Goal: Check status: Check status

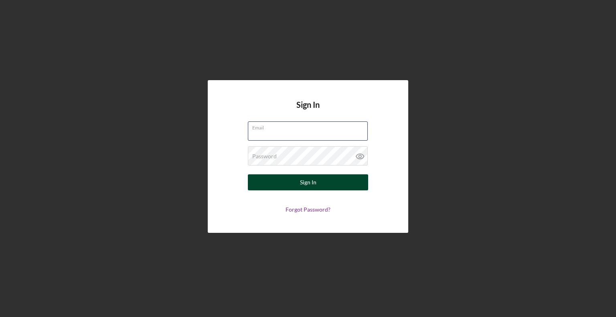
type input "[EMAIL_ADDRESS][DOMAIN_NAME]"
click at [302, 182] on div "Sign In" at bounding box center [308, 183] width 16 height 16
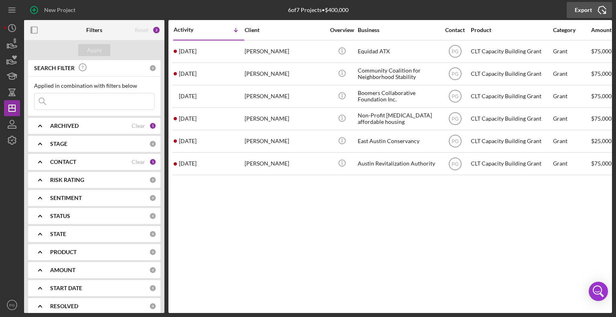
click at [598, 12] on icon "Icon/Export" at bounding box center [602, 10] width 20 height 20
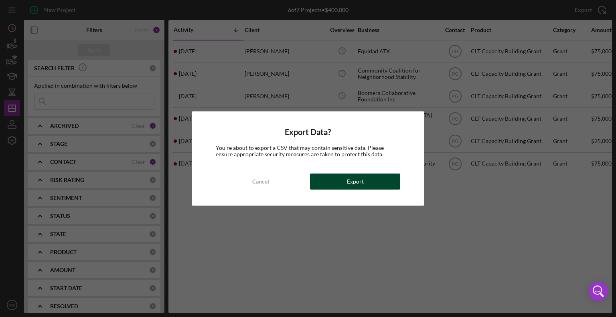
click at [339, 184] on button "Export" at bounding box center [355, 182] width 90 height 16
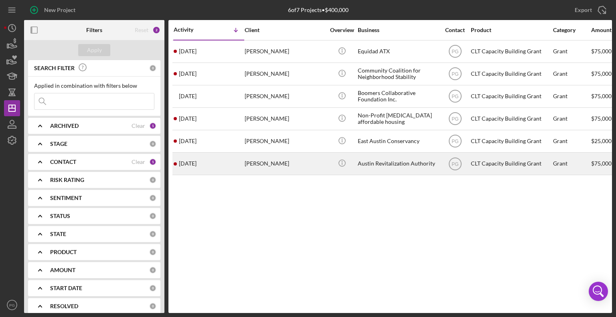
click at [374, 169] on div "Austin Revitalization Authority" at bounding box center [398, 163] width 80 height 21
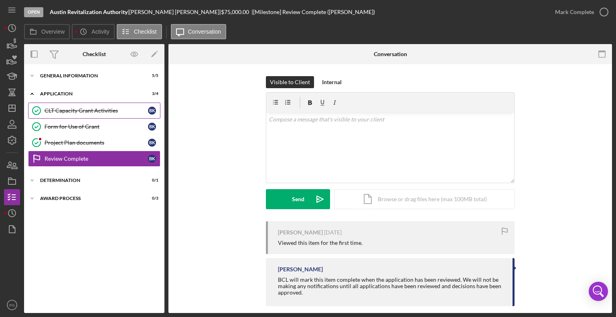
click at [75, 109] on div "CLT Capacity Grant Activities" at bounding box center [97, 111] width 104 height 6
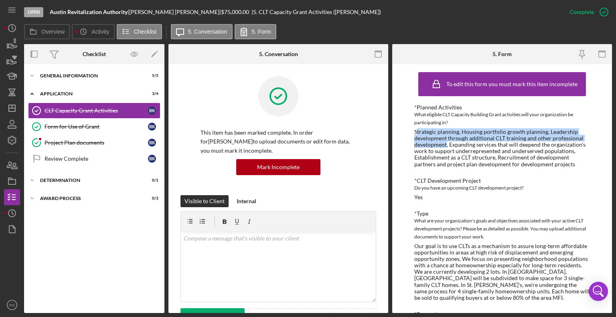
drag, startPoint x: 446, startPoint y: 145, endPoint x: 417, endPoint y: 131, distance: 31.9
click at [417, 131] on div "Strategic planning, Housing portfolio growth planning, Leadership development t…" at bounding box center [503, 148] width 176 height 39
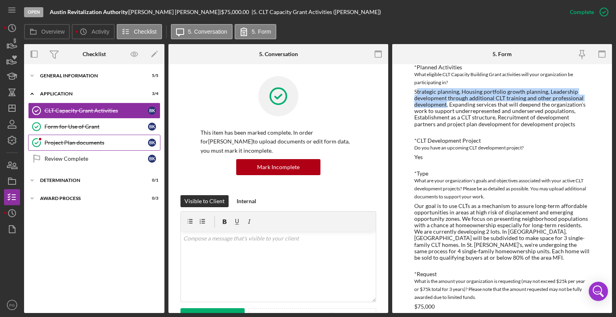
click at [72, 140] on div "Project Plan documents" at bounding box center [97, 143] width 104 height 6
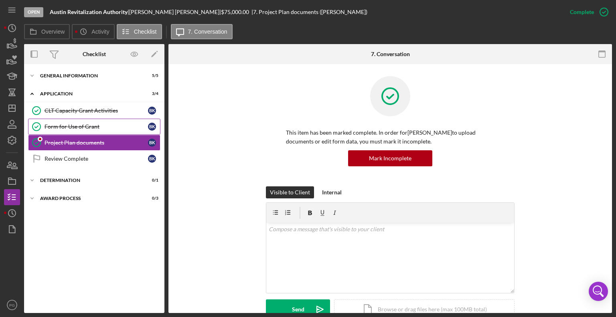
click at [74, 122] on link "Form for Use of Grant Form for Use of [PERSON_NAME]" at bounding box center [94, 127] width 132 height 16
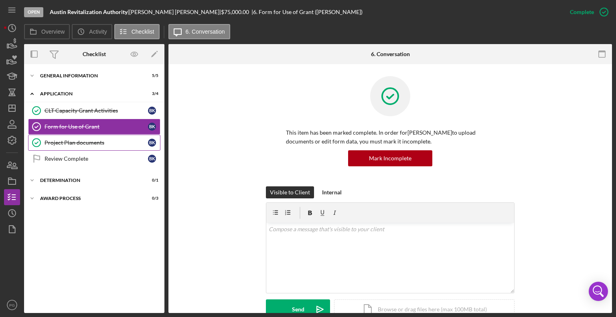
click at [71, 142] on div "Project Plan documents" at bounding box center [97, 143] width 104 height 6
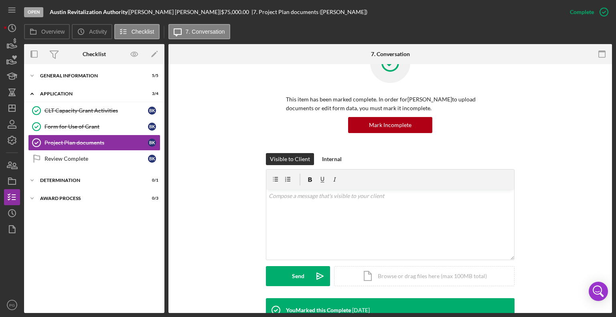
scroll to position [28, 0]
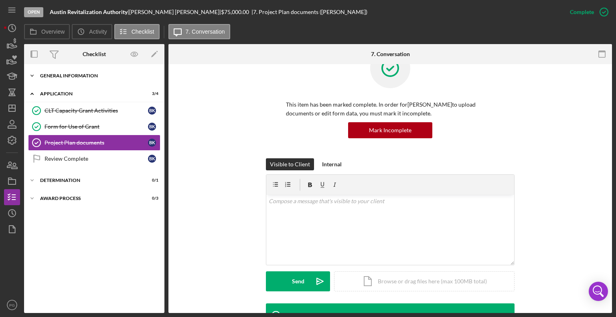
click at [69, 78] on div "Icon/Expander General Information 5 / 5" at bounding box center [94, 76] width 140 height 16
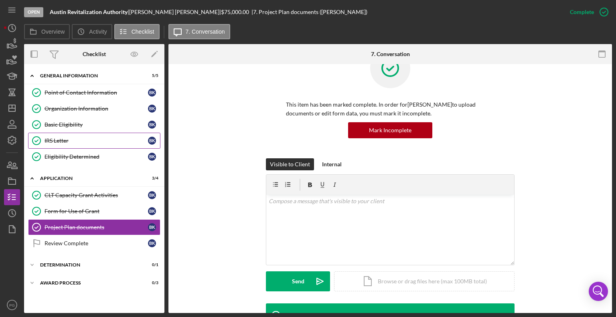
click at [67, 136] on link "IRS Letter IRS Letter B K" at bounding box center [94, 141] width 132 height 16
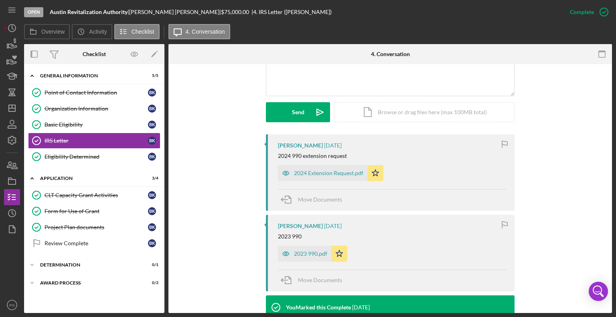
scroll to position [201, 0]
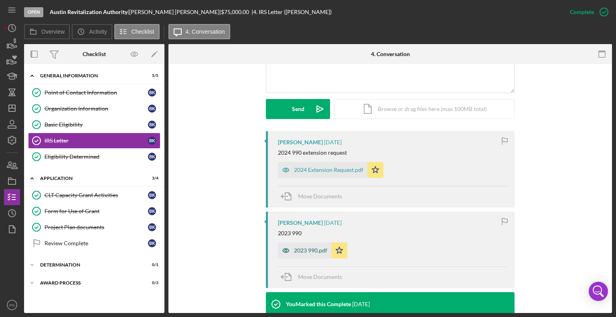
click at [300, 251] on div "2023 990.pdf" at bounding box center [310, 251] width 33 height 6
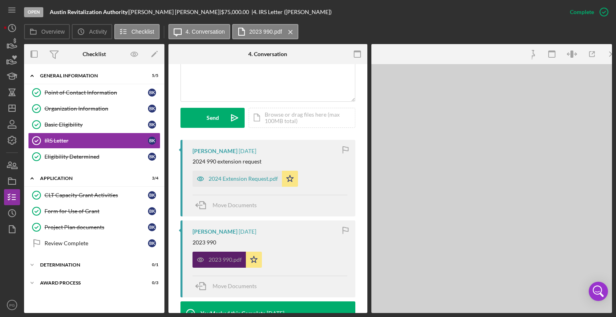
scroll to position [209, 0]
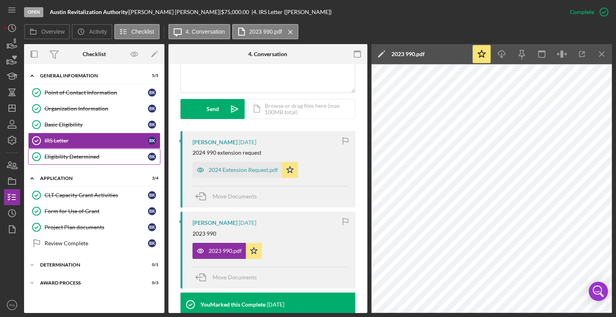
click at [77, 154] on div "Eligibility Determined" at bounding box center [97, 157] width 104 height 6
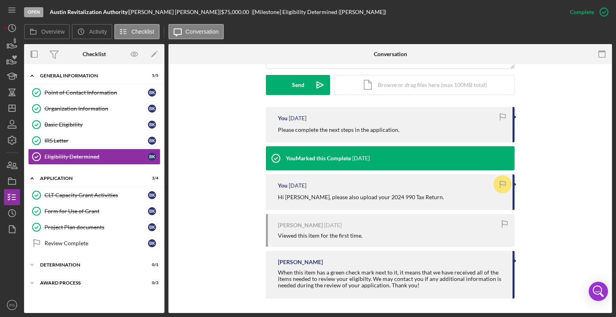
scroll to position [226, 0]
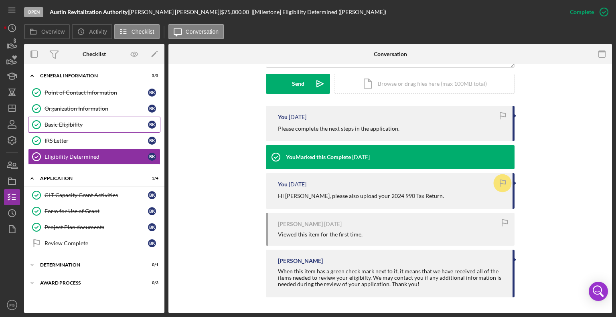
click at [82, 122] on div "Basic Eligibility" at bounding box center [97, 125] width 104 height 6
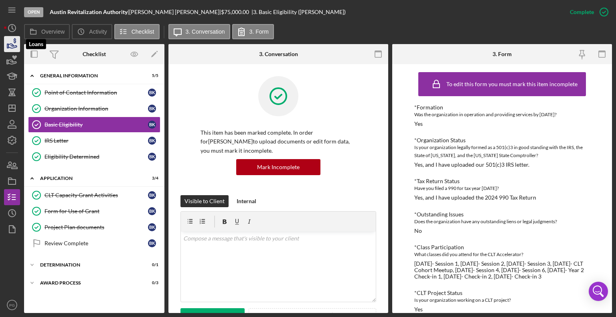
click at [10, 45] on icon "button" at bounding box center [12, 44] width 20 height 20
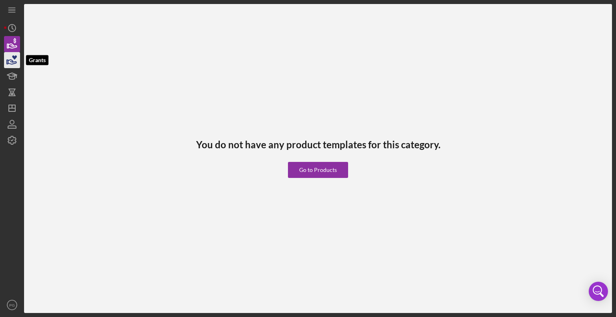
click at [10, 58] on icon "button" at bounding box center [12, 60] width 20 height 20
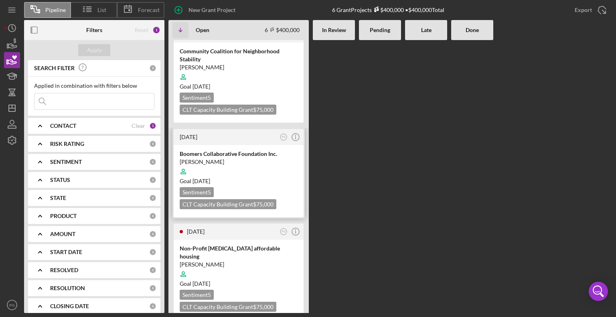
scroll to position [120, 0]
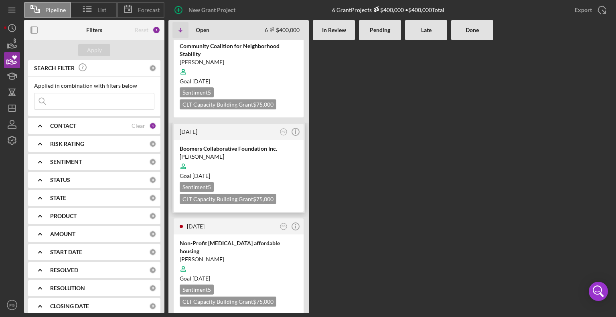
click at [242, 161] on div at bounding box center [239, 166] width 118 height 15
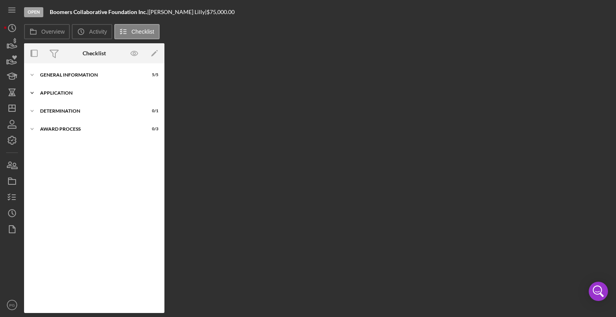
click at [57, 90] on div "Icon/Expander Application 0 / 4" at bounding box center [94, 93] width 140 height 16
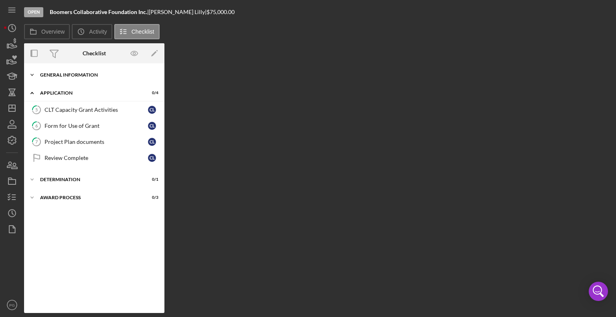
click at [53, 75] on div "General Information" at bounding box center [97, 75] width 114 height 5
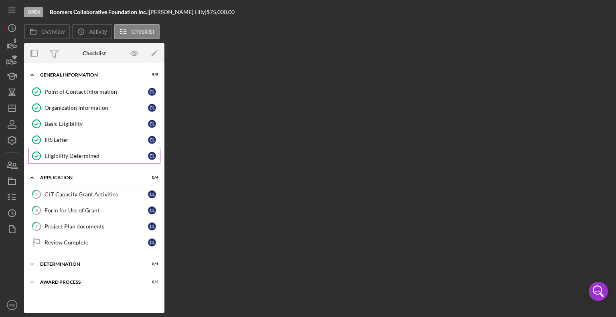
click at [54, 154] on div "Eligibility Determined" at bounding box center [97, 156] width 104 height 6
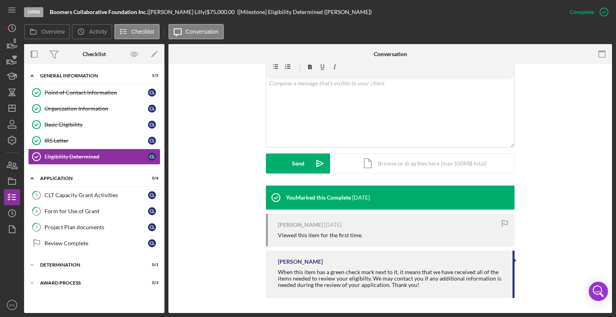
scroll to position [147, 0]
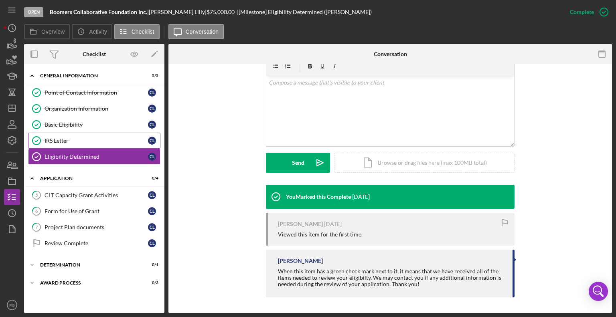
click at [85, 138] on div "IRS Letter" at bounding box center [97, 141] width 104 height 6
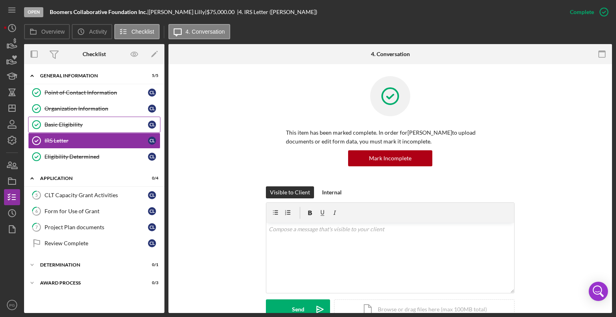
click at [79, 123] on div "Basic Eligibility" at bounding box center [97, 125] width 104 height 6
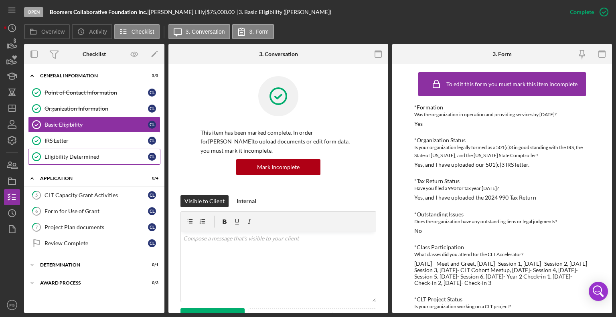
click at [71, 154] on div "Eligibility Determined" at bounding box center [97, 157] width 104 height 6
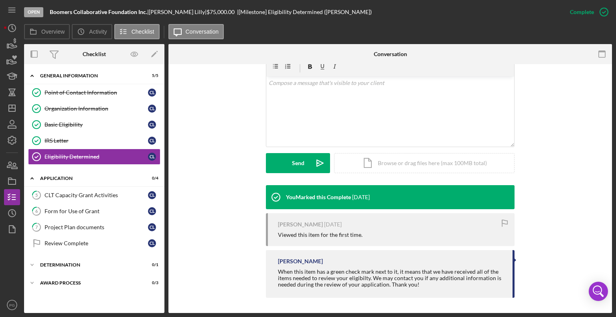
scroll to position [147, 0]
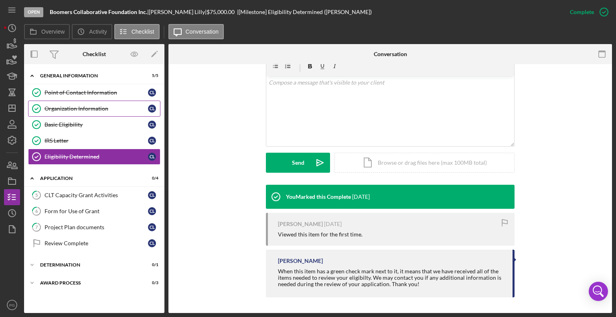
click at [68, 109] on div "Organization Information" at bounding box center [97, 109] width 104 height 6
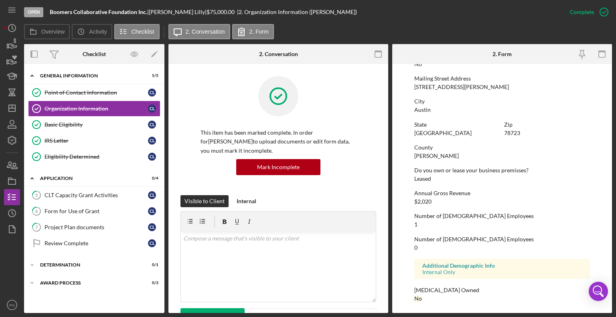
scroll to position [448, 0]
click at [75, 124] on div "Basic Eligibility" at bounding box center [97, 125] width 104 height 6
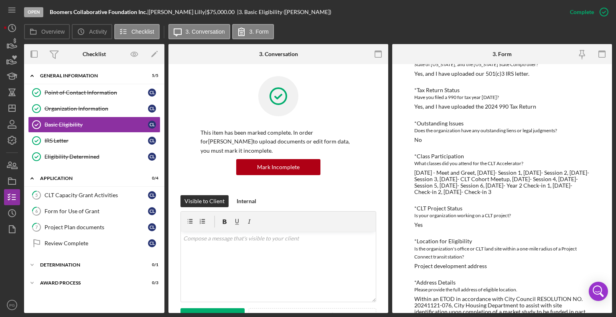
scroll to position [118, 0]
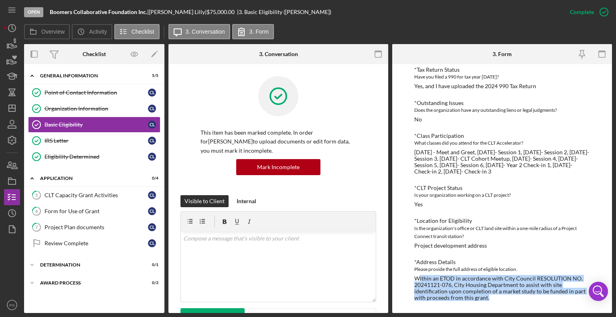
drag, startPoint x: 419, startPoint y: 279, endPoint x: 500, endPoint y: 302, distance: 84.2
click at [500, 302] on div "To edit this form you must mark this item incomplete *Formation Was the organiz…" at bounding box center [503, 133] width 176 height 353
click at [498, 302] on div "To edit this form you must mark this item incomplete *Formation Was the organiz…" at bounding box center [503, 133] width 176 height 353
drag, startPoint x: 496, startPoint y: 300, endPoint x: 412, endPoint y: 277, distance: 86.9
click at [412, 277] on div "To edit this form you must mark this item incomplete *Formation Was the organiz…" at bounding box center [502, 188] width 220 height 249
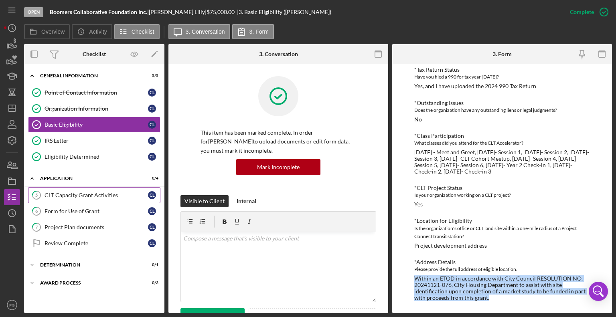
click at [83, 190] on link "5 CLT Capacity Grant Activities C L" at bounding box center [94, 195] width 132 height 16
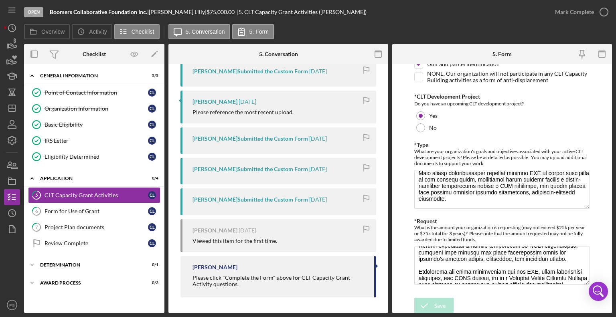
scroll to position [120, 0]
click at [74, 146] on link "IRS Letter IRS Letter C L" at bounding box center [94, 141] width 132 height 16
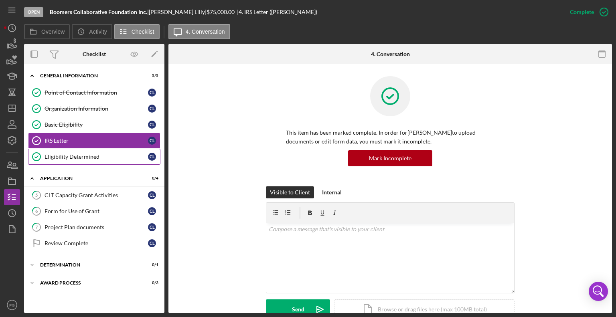
click at [76, 157] on div "Eligibility Determined" at bounding box center [97, 157] width 104 height 6
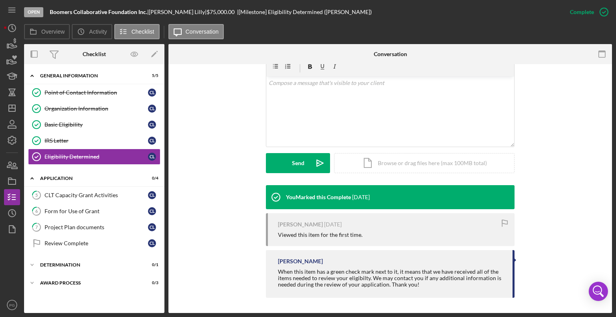
scroll to position [147, 0]
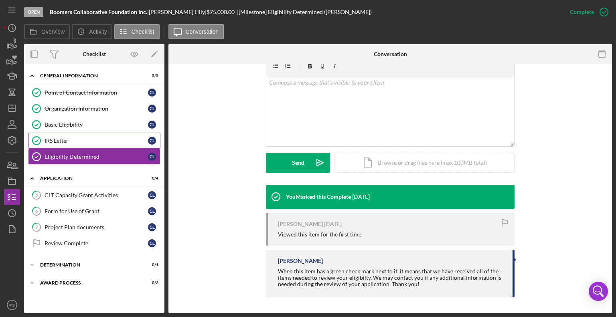
click at [80, 136] on link "IRS Letter IRS Letter C L" at bounding box center [94, 141] width 132 height 16
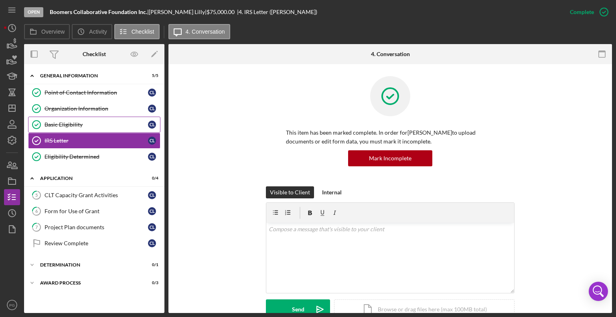
click at [78, 128] on link "Basic Eligibility Basic Eligibility C L" at bounding box center [94, 125] width 132 height 16
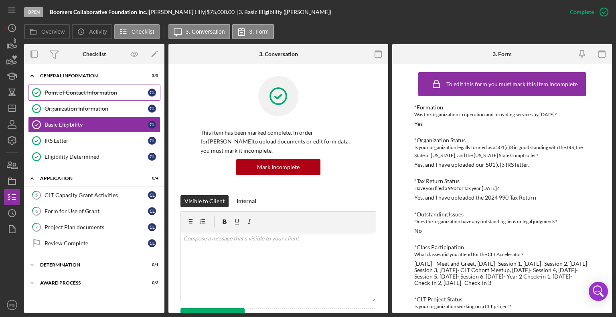
click at [81, 99] on link "Point of Contact Information Point of Contact Information C L" at bounding box center [94, 93] width 132 height 16
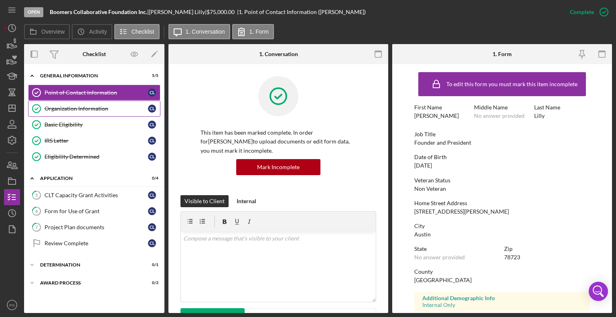
click at [80, 106] on div "Organization Information" at bounding box center [97, 109] width 104 height 6
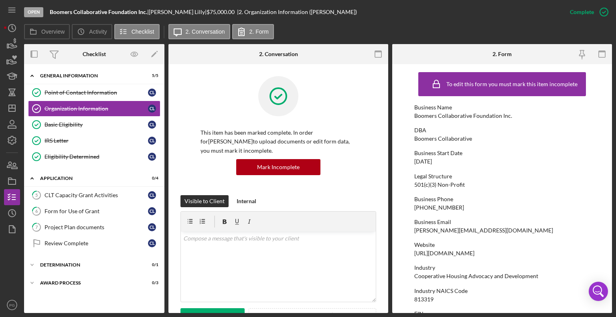
click at [445, 115] on div "Boomers Collaborative Foundation Inc." at bounding box center [464, 116] width 98 height 6
copy div "Boomers Collaborative Foundation Inc."
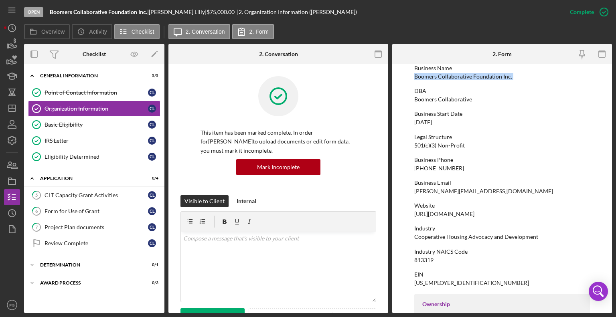
scroll to position [40, 0]
drag, startPoint x: 417, startPoint y: 122, endPoint x: 470, endPoint y: 124, distance: 52.6
click at [470, 124] on div "Business Start Date [DATE]" at bounding box center [503, 117] width 176 height 15
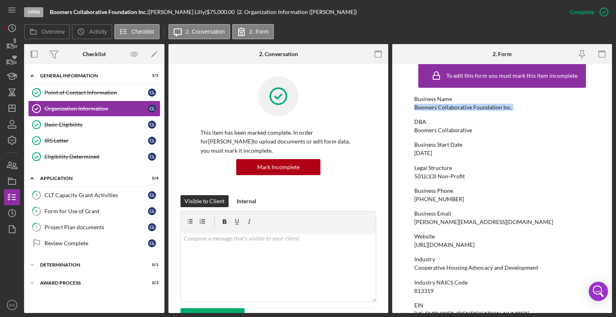
scroll to position [0, 0]
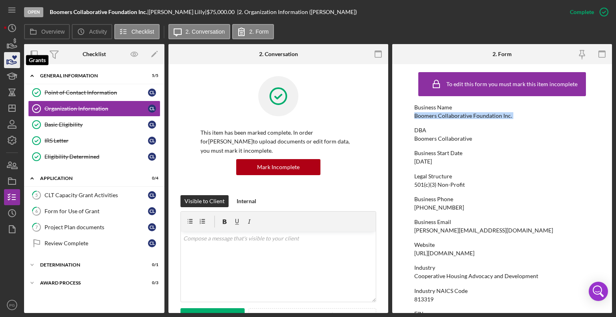
click at [13, 58] on icon "button" at bounding box center [12, 60] width 20 height 20
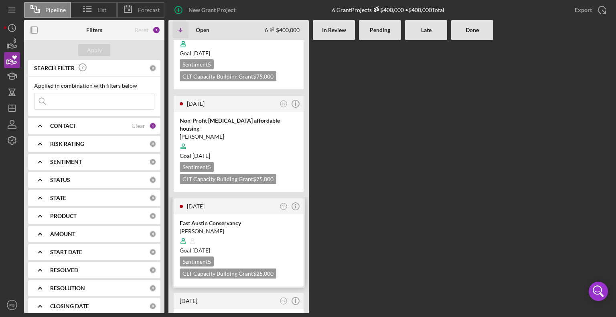
scroll to position [281, 0]
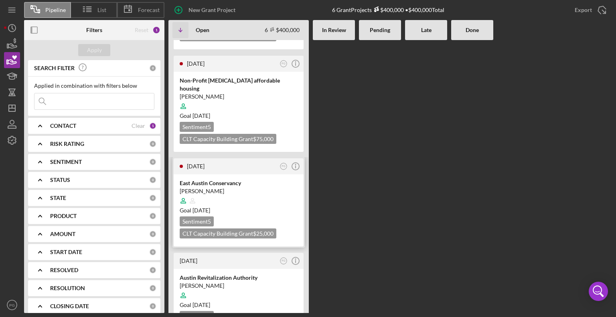
click at [244, 193] on div at bounding box center [239, 200] width 118 height 15
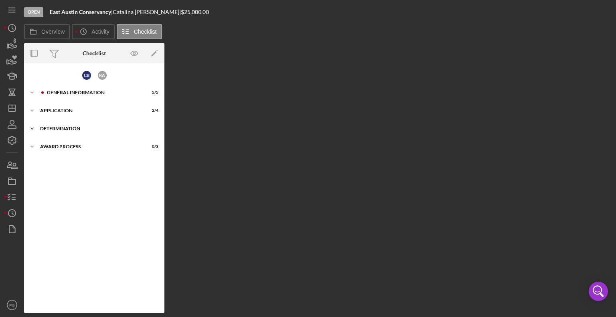
click at [71, 128] on div "Determination" at bounding box center [97, 128] width 114 height 5
click at [63, 114] on div "Icon/Expander Application 2 / 4" at bounding box center [94, 111] width 140 height 16
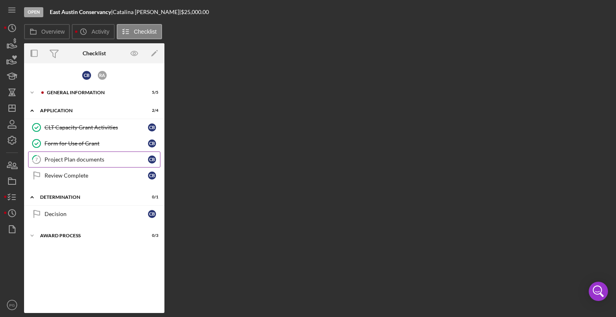
click at [63, 158] on div "Project Plan documents" at bounding box center [97, 159] width 104 height 6
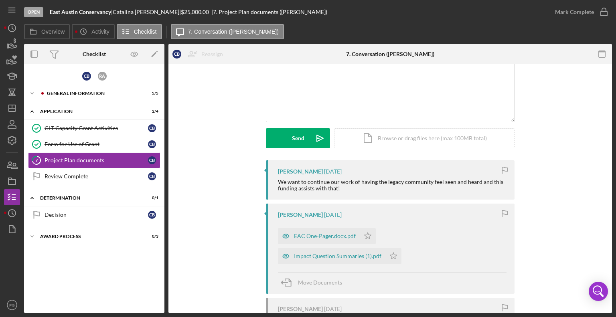
scroll to position [80, 0]
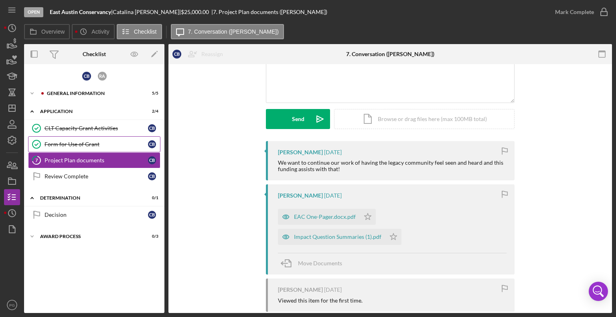
click at [66, 144] on div "Form for Use of Grant" at bounding box center [97, 144] width 104 height 6
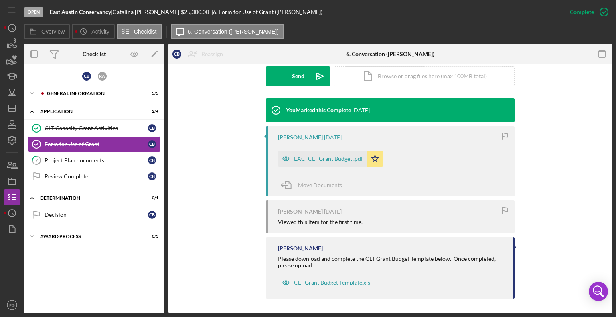
scroll to position [235, 0]
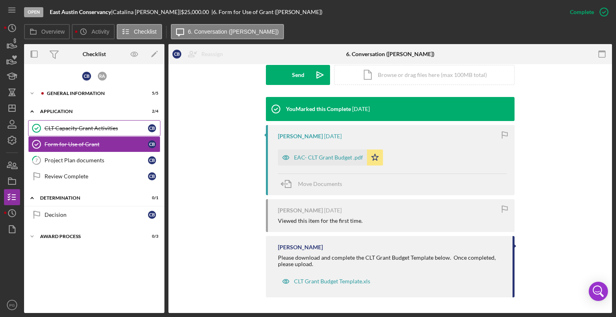
click at [66, 129] on div "CLT Capacity Grant Activities" at bounding box center [97, 128] width 104 height 6
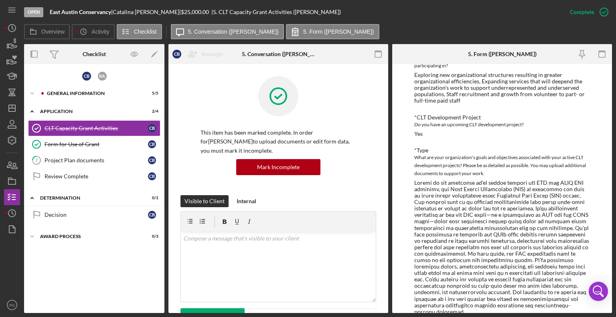
scroll to position [80, 0]
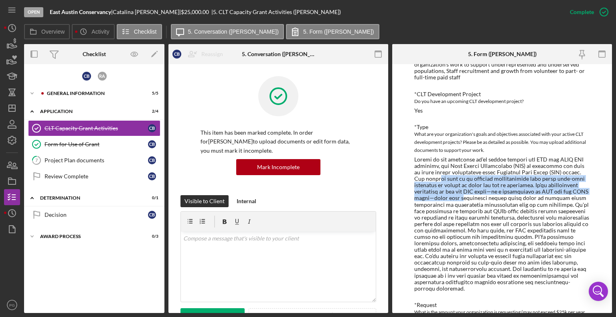
drag, startPoint x: 453, startPoint y: 183, endPoint x: 483, endPoint y: 198, distance: 34.3
click at [483, 198] on div at bounding box center [503, 224] width 176 height 136
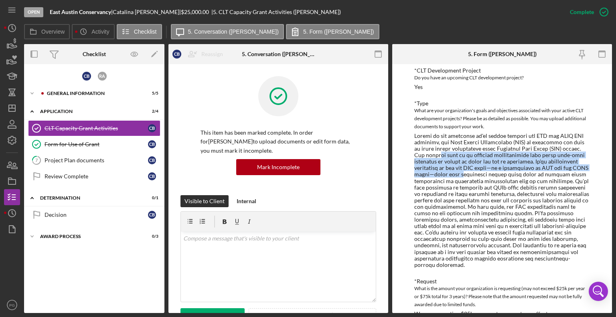
scroll to position [120, 0]
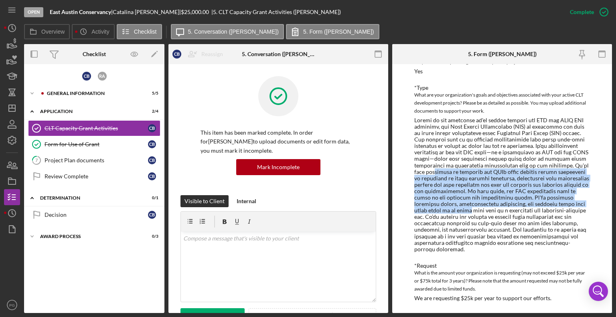
drag, startPoint x: 450, startPoint y: 175, endPoint x: 497, endPoint y: 209, distance: 58.3
click at [497, 209] on div at bounding box center [503, 185] width 176 height 136
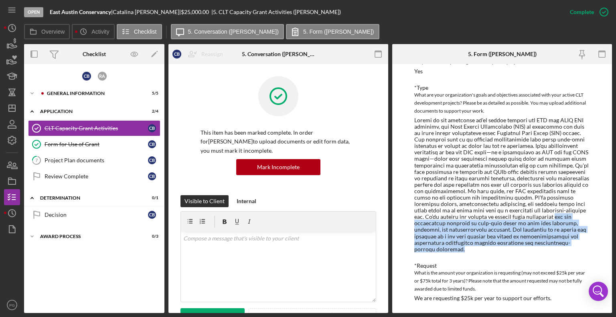
drag, startPoint x: 440, startPoint y: 224, endPoint x: 528, endPoint y: 250, distance: 91.8
click at [528, 250] on div at bounding box center [503, 185] width 176 height 136
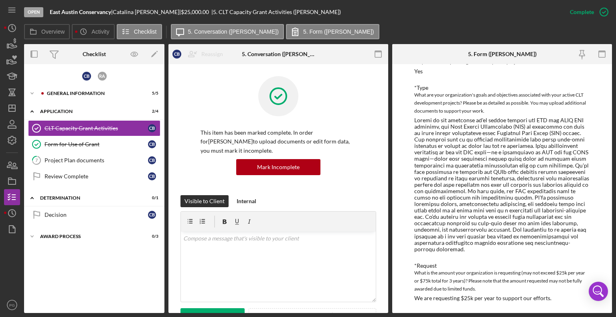
click at [462, 182] on div at bounding box center [503, 185] width 176 height 136
click at [9, 62] on icon "button" at bounding box center [12, 60] width 20 height 20
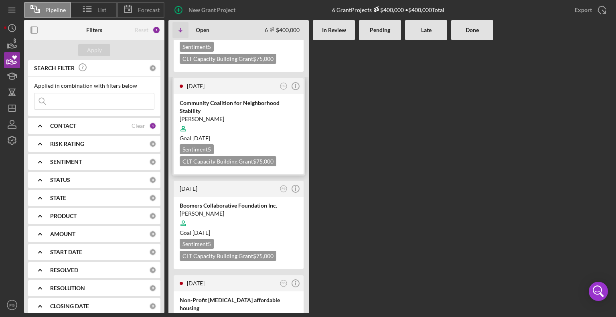
scroll to position [40, 0]
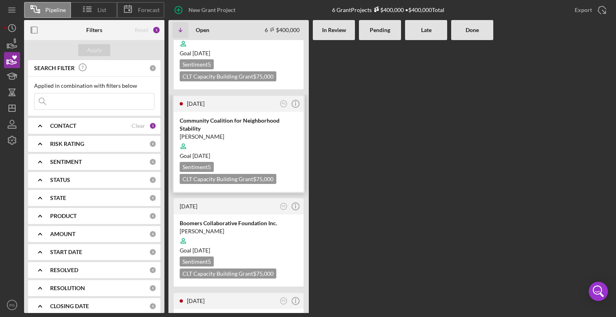
click at [234, 135] on div "[PERSON_NAME]" at bounding box center [239, 137] width 118 height 8
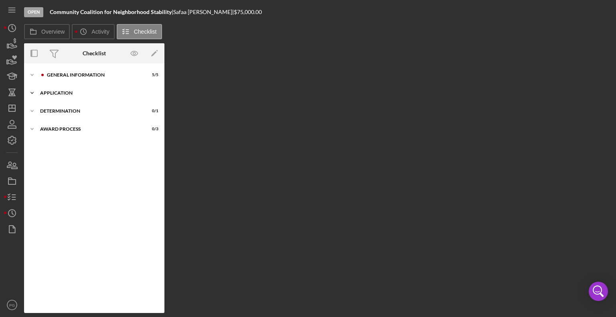
click at [55, 99] on div "Icon/Expander Application 3 / 4" at bounding box center [94, 93] width 140 height 16
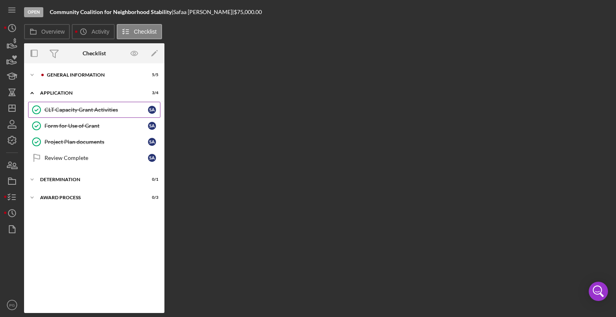
click at [77, 109] on div "CLT Capacity Grant Activities" at bounding box center [97, 110] width 104 height 6
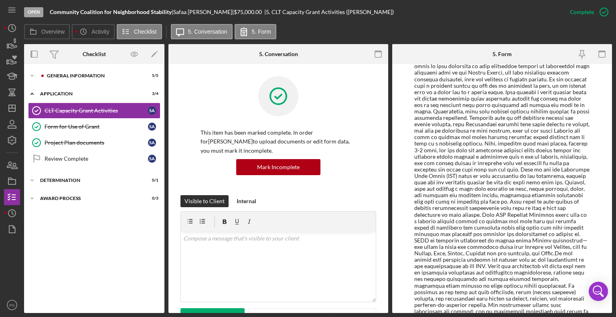
scroll to position [281, 0]
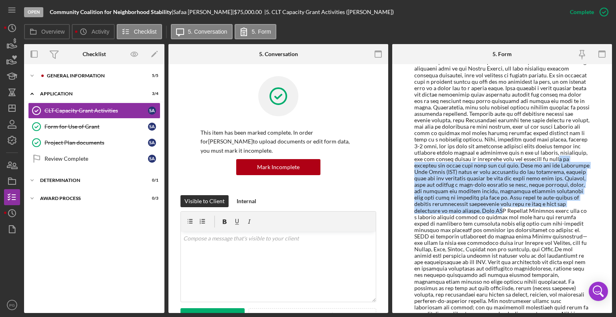
drag, startPoint x: 498, startPoint y: 172, endPoint x: 495, endPoint y: 208, distance: 36.6
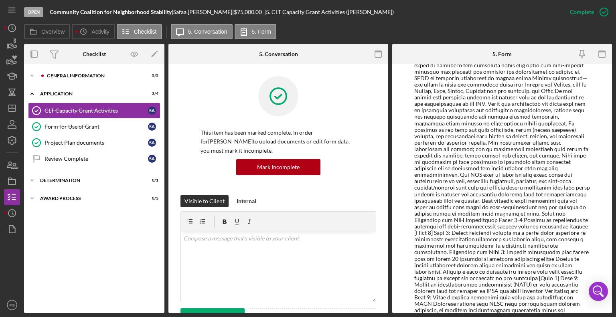
scroll to position [441, 0]
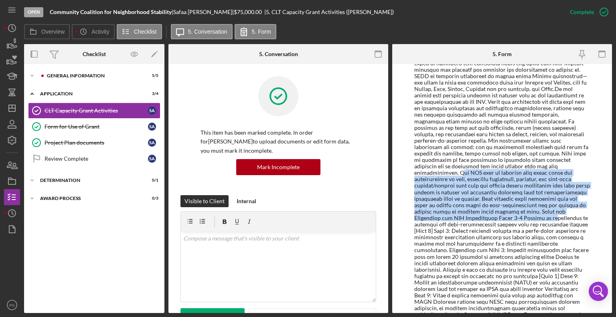
drag, startPoint x: 489, startPoint y: 167, endPoint x: 520, endPoint y: 213, distance: 54.9
click at [520, 213] on div at bounding box center [503, 195] width 176 height 775
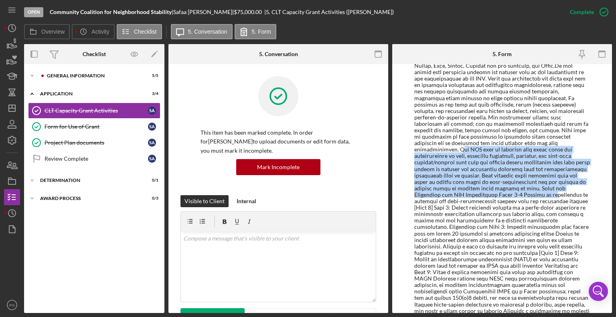
scroll to position [482, 0]
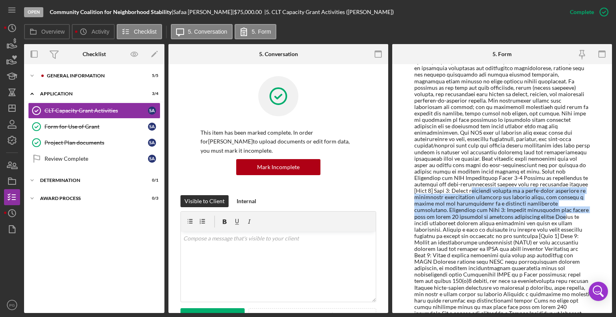
drag, startPoint x: 435, startPoint y: 186, endPoint x: 488, endPoint y: 211, distance: 58.9
click at [491, 211] on div at bounding box center [503, 155] width 176 height 775
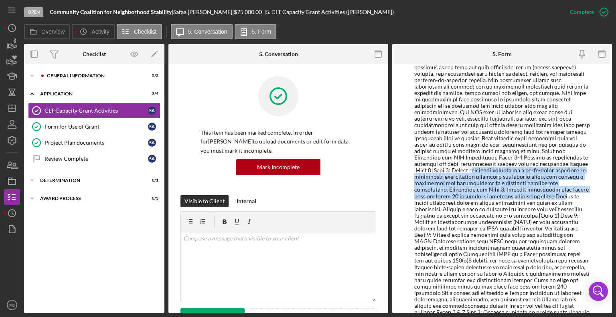
scroll to position [522, 0]
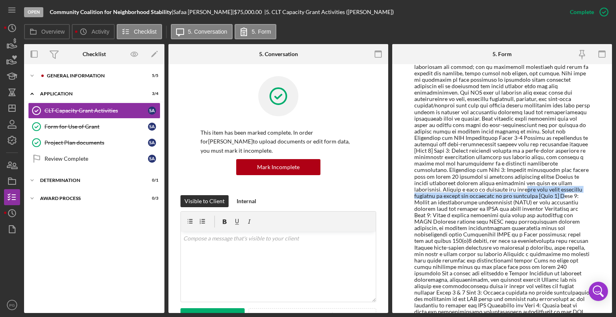
drag, startPoint x: 427, startPoint y: 183, endPoint x: 467, endPoint y: 189, distance: 40.5
click at [467, 189] on div at bounding box center [503, 115] width 176 height 775
click at [496, 189] on div at bounding box center [503, 115] width 176 height 775
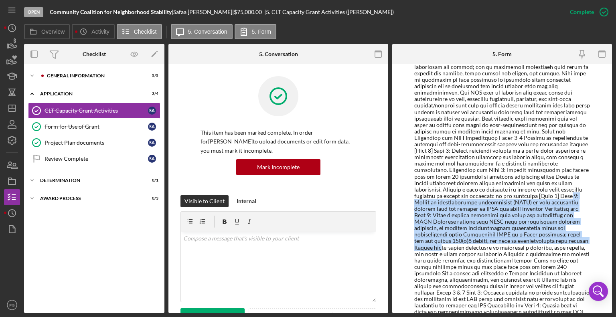
drag, startPoint x: 474, startPoint y: 189, endPoint x: 516, endPoint y: 236, distance: 63.1
click at [515, 237] on div at bounding box center [503, 115] width 176 height 775
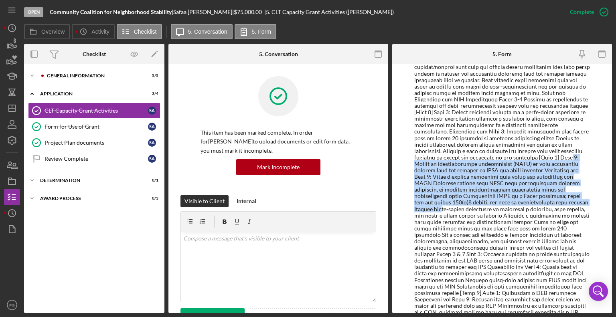
scroll to position [562, 0]
click at [454, 183] on div at bounding box center [503, 75] width 176 height 775
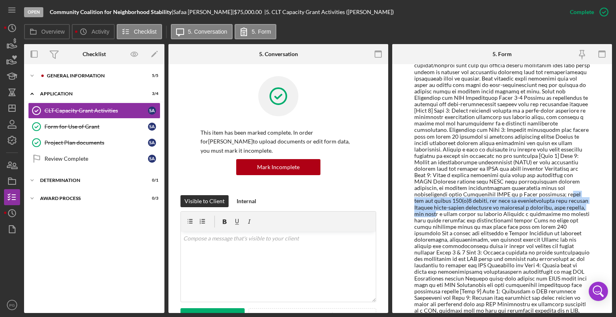
drag, startPoint x: 460, startPoint y: 190, endPoint x: 515, endPoint y: 202, distance: 56.7
click at [519, 200] on div at bounding box center [503, 75] width 176 height 775
click at [85, 74] on div "General Information" at bounding box center [101, 75] width 108 height 5
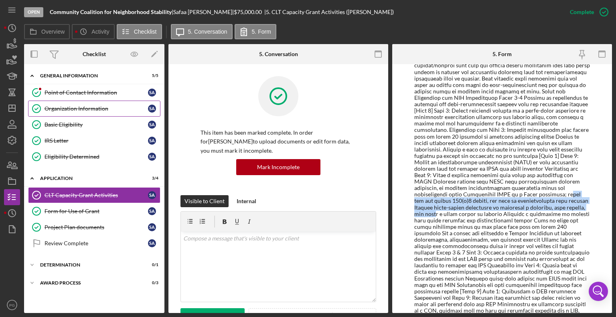
click at [73, 113] on link "Organization Information Organization Information S A" at bounding box center [94, 109] width 132 height 16
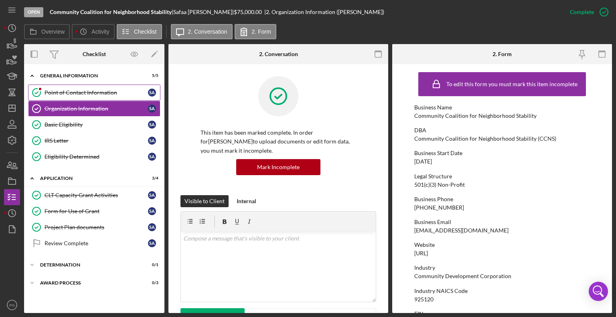
click at [74, 96] on link "Point of Contact Information Point of Contact Information S A" at bounding box center [94, 93] width 132 height 16
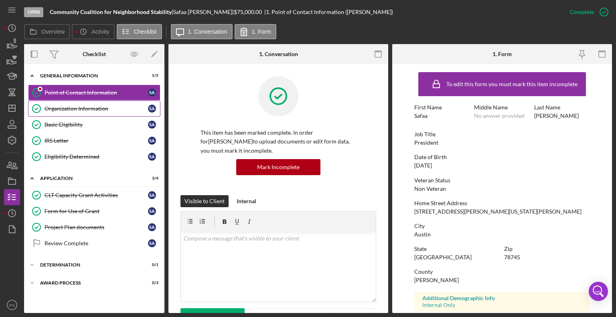
click at [73, 106] on div "Organization Information" at bounding box center [97, 109] width 104 height 6
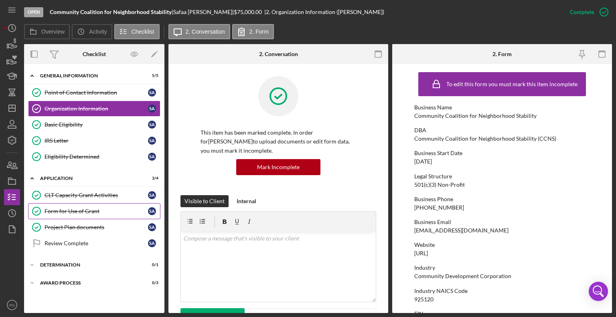
click at [87, 213] on div "Form for Use of Grant" at bounding box center [97, 211] width 104 height 6
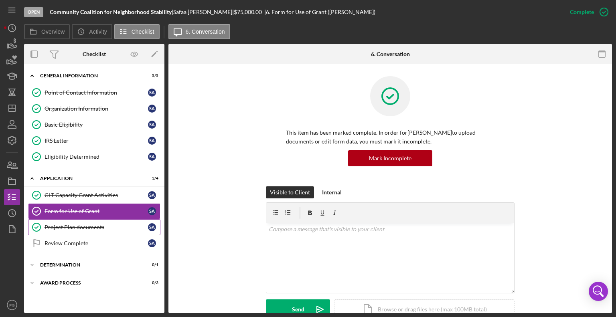
click at [115, 226] on div "Project Plan documents" at bounding box center [97, 227] width 104 height 6
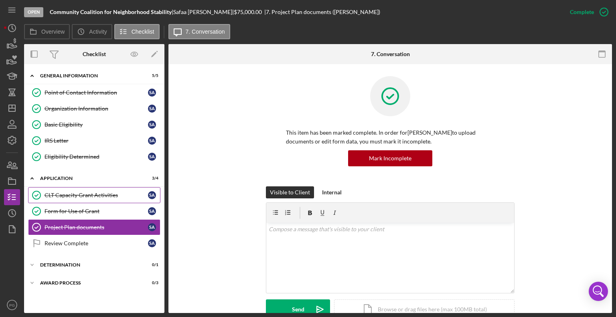
click at [101, 197] on div "CLT Capacity Grant Activities" at bounding box center [97, 195] width 104 height 6
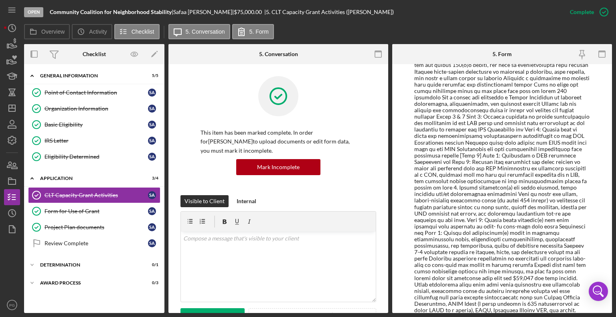
scroll to position [753, 0]
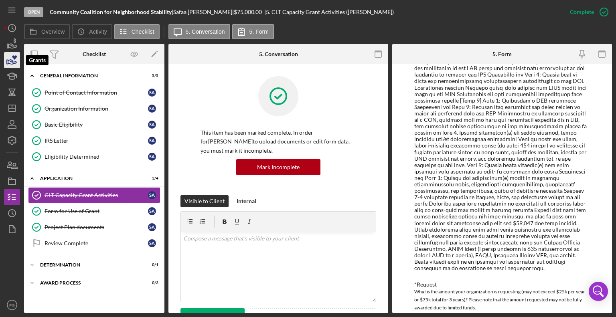
click at [10, 57] on icon "button" at bounding box center [12, 60] width 20 height 20
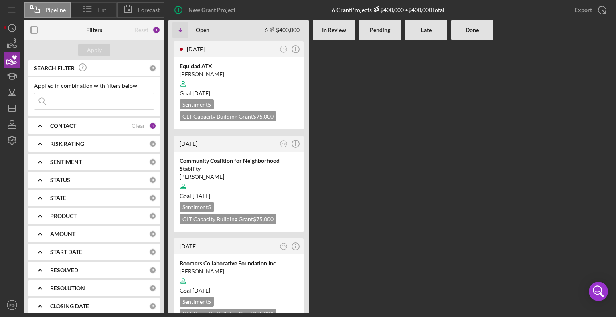
click at [103, 12] on span "List" at bounding box center [102, 10] width 9 height 6
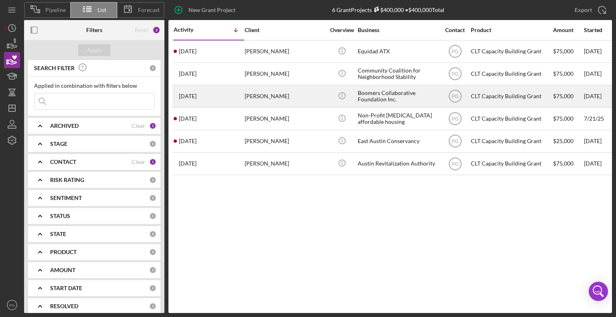
click at [364, 100] on div "Boomers Collaborative Foundation Inc." at bounding box center [398, 96] width 80 height 21
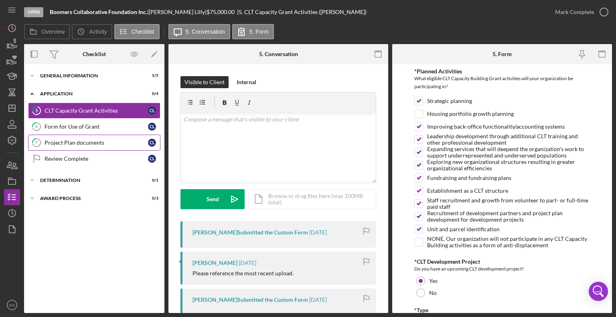
click at [72, 142] on div "Project Plan documents" at bounding box center [97, 143] width 104 height 6
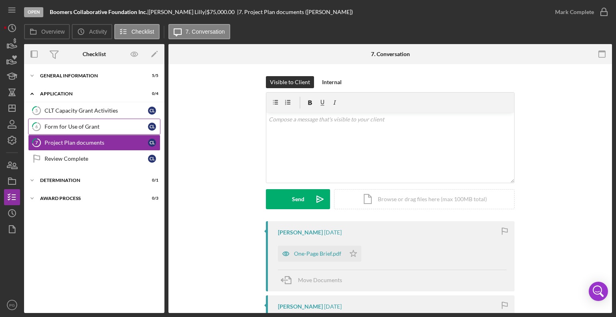
click at [72, 130] on link "6 Form for Use of [PERSON_NAME]" at bounding box center [94, 127] width 132 height 16
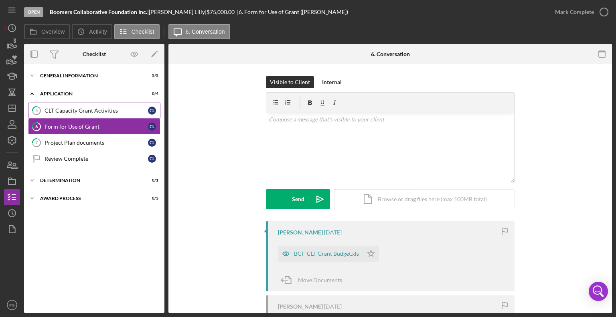
click at [91, 109] on div "CLT Capacity Grant Activities" at bounding box center [97, 111] width 104 height 6
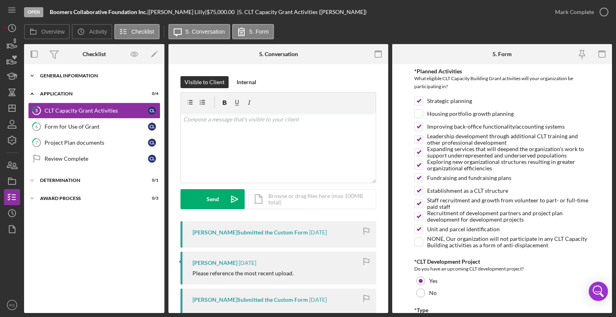
click at [47, 81] on div "Icon/Expander General Information 5 / 5" at bounding box center [94, 76] width 140 height 16
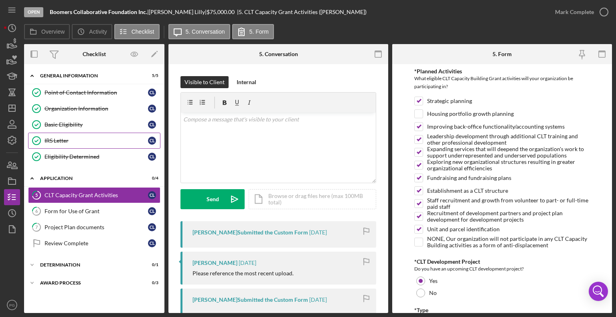
click at [67, 146] on link "IRS Letter IRS Letter C L" at bounding box center [94, 141] width 132 height 16
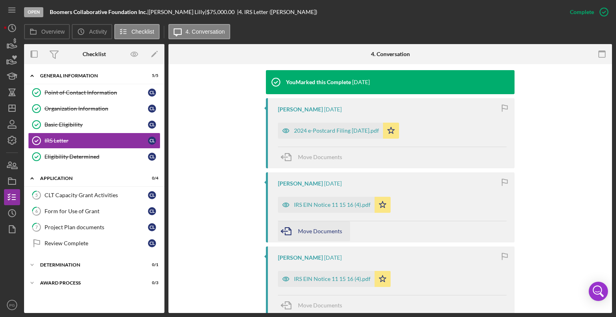
scroll to position [281, 0]
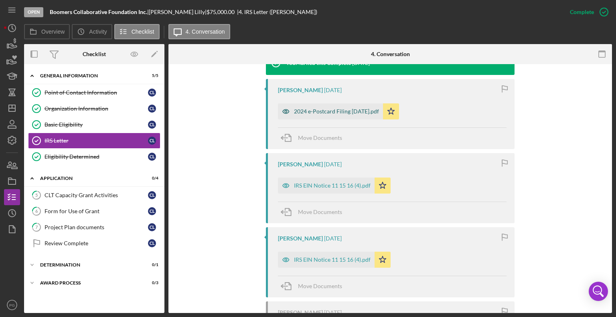
click at [321, 109] on div "2024 e-Postcard Filing [DATE].pdf" at bounding box center [336, 111] width 85 height 6
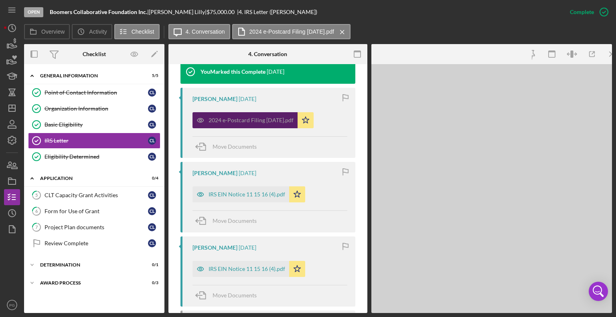
scroll to position [290, 0]
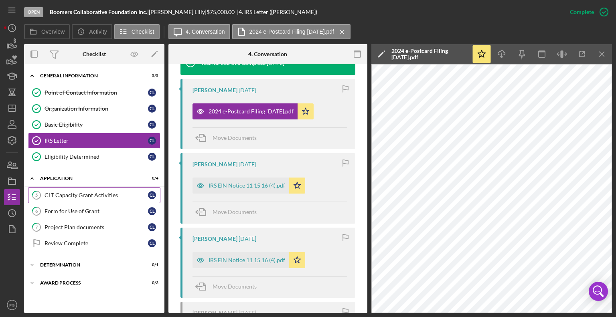
click at [90, 192] on div "CLT Capacity Grant Activities" at bounding box center [97, 195] width 104 height 6
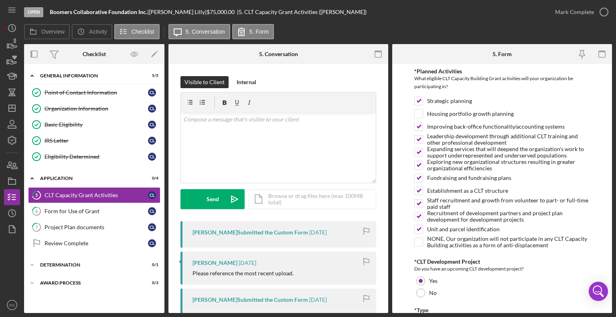
click at [412, 27] on div "Overview Icon/History Activity Checklist Icon/Message 5. Conversation 5. Form" at bounding box center [318, 32] width 588 height 16
click at [73, 225] on div "Project Plan documents" at bounding box center [97, 227] width 104 height 6
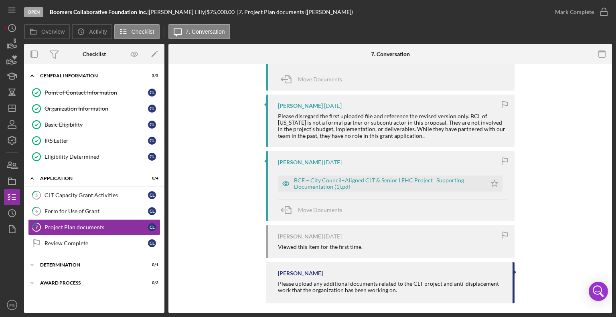
scroll to position [419, 0]
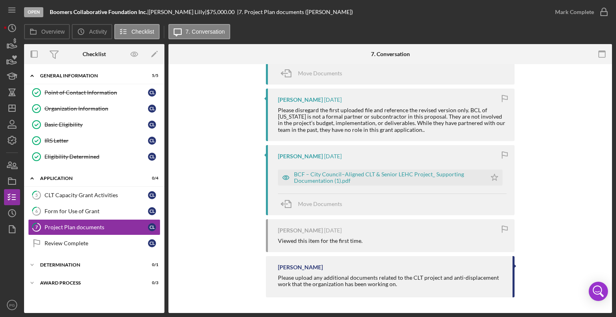
drag, startPoint x: 313, startPoint y: 274, endPoint x: 438, endPoint y: 284, distance: 125.6
click at [438, 284] on div "Please upload any additional documents related to the CLT project and anti-disp…" at bounding box center [391, 281] width 227 height 13
click at [412, 177] on div "BCF – City Council–Aligned CLT & Senior LEHC Project_ Supporting Documentation …" at bounding box center [388, 177] width 189 height 13
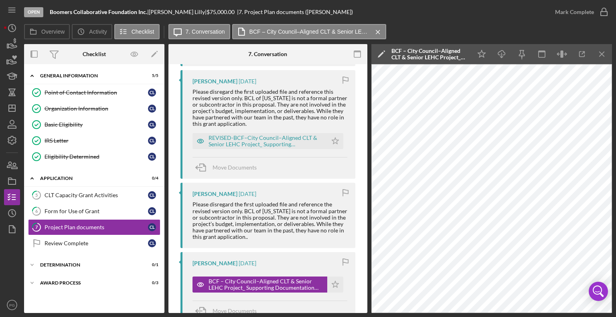
scroll to position [271, 0]
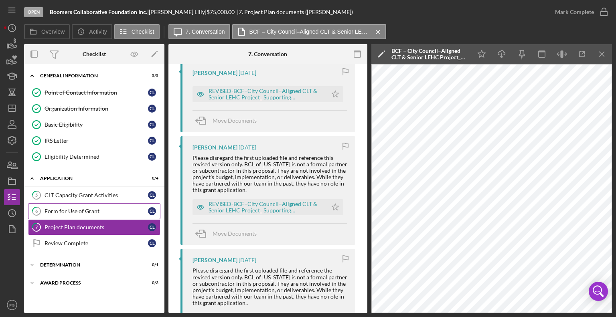
click at [66, 209] on div "Form for Use of Grant" at bounding box center [97, 211] width 104 height 6
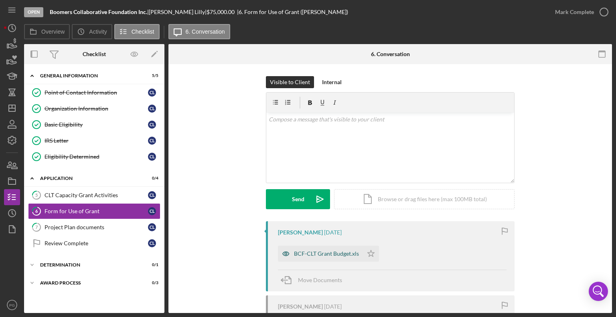
click at [332, 254] on div "BCF-CLT Grant Budget.xls" at bounding box center [326, 254] width 65 height 6
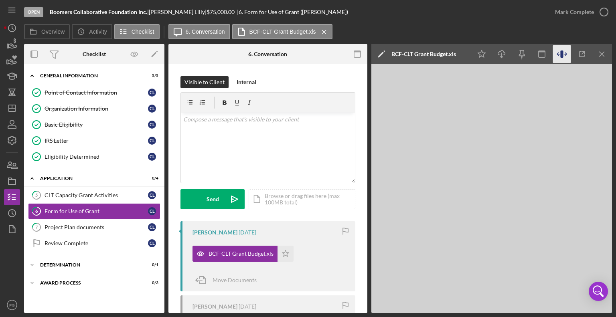
click at [565, 54] on icon "button" at bounding box center [566, 54] width 2 height 0
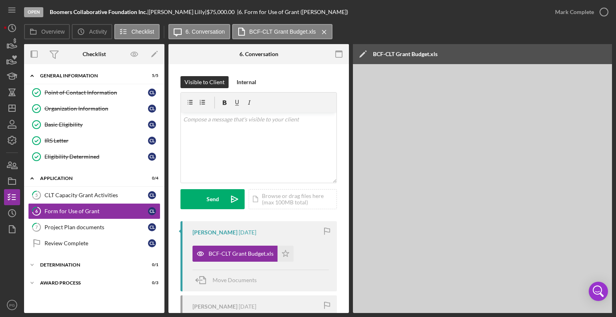
click at [533, 51] on div "Icon/Edit BCF-CLT Grant Budget.xls" at bounding box center [523, 54] width 341 height 20
click at [91, 195] on div "CLT Capacity Grant Activities" at bounding box center [97, 195] width 104 height 6
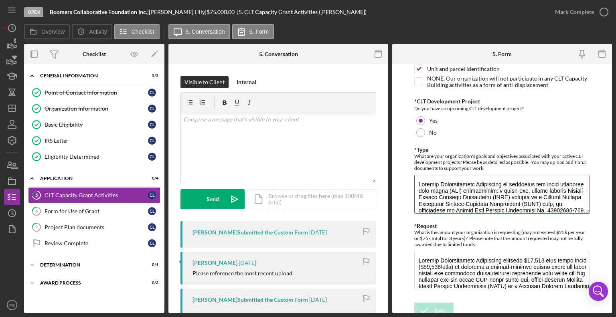
scroll to position [394, 0]
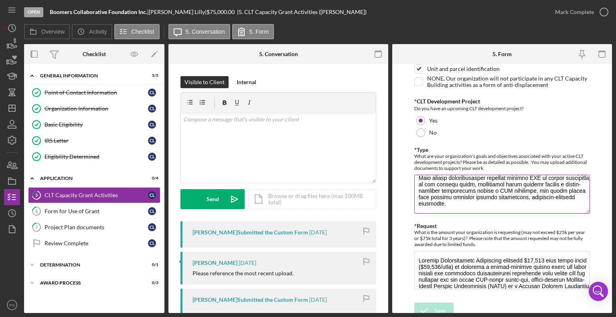
drag, startPoint x: 436, startPoint y: 183, endPoint x: 513, endPoint y: 197, distance: 78.0
click at [513, 197] on textarea "*Type" at bounding box center [503, 194] width 176 height 39
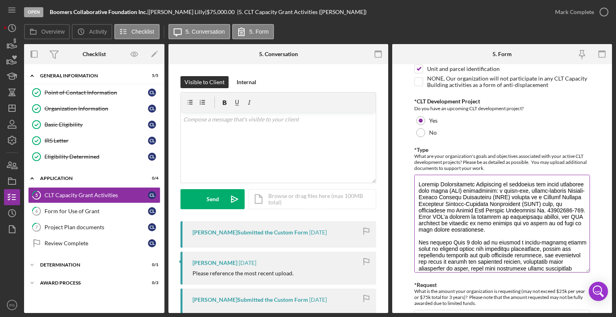
drag, startPoint x: 585, startPoint y: 208, endPoint x: 573, endPoint y: 235, distance: 29.1
click at [579, 268] on textarea "*Type" at bounding box center [503, 224] width 176 height 98
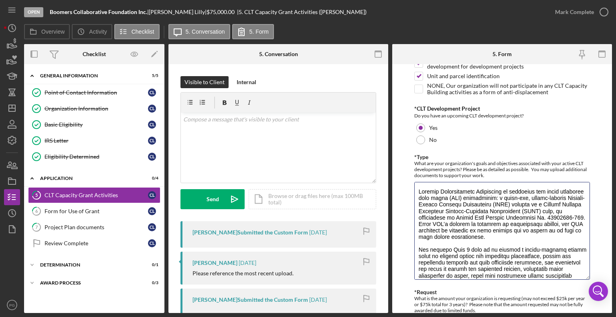
scroll to position [201, 0]
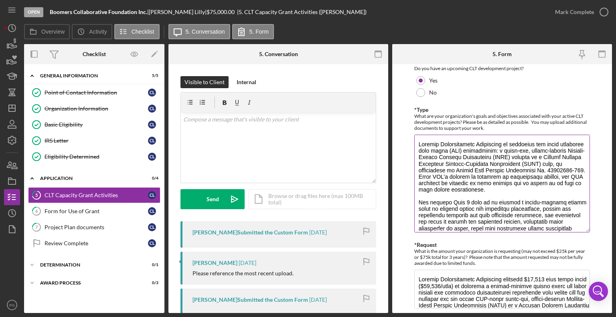
drag, startPoint x: 433, startPoint y: 149, endPoint x: 530, endPoint y: 153, distance: 96.8
click at [530, 153] on textarea "*Type" at bounding box center [503, 184] width 176 height 98
click at [529, 195] on textarea "*Type" at bounding box center [503, 184] width 176 height 98
click at [16, 57] on icon "button" at bounding box center [14, 57] width 5 height 4
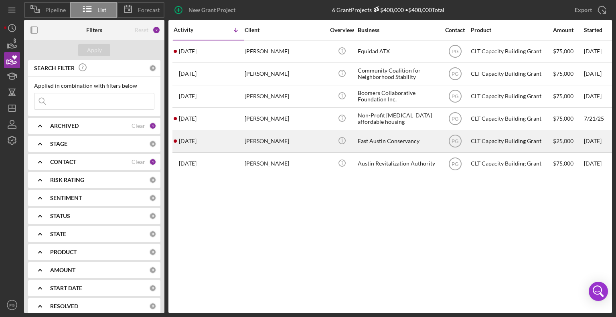
click at [378, 142] on div "East Austin Conservancy" at bounding box center [398, 141] width 80 height 21
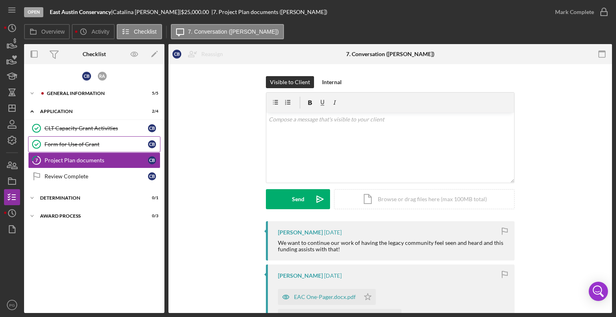
click at [94, 141] on div "Form for Use of Grant" at bounding box center [97, 144] width 104 height 6
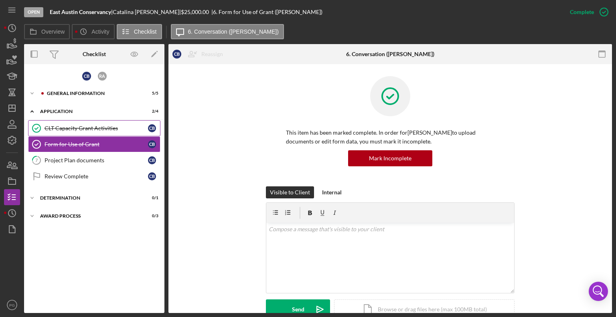
click at [95, 130] on div "CLT Capacity Grant Activities" at bounding box center [97, 128] width 104 height 6
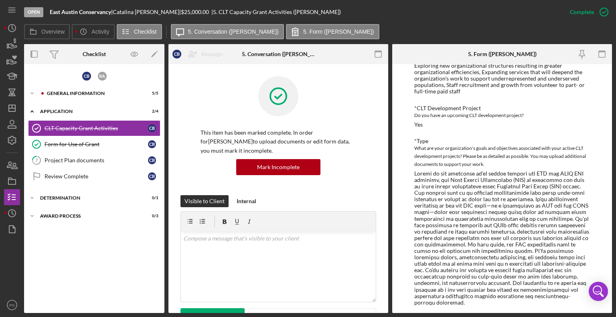
scroll to position [80, 0]
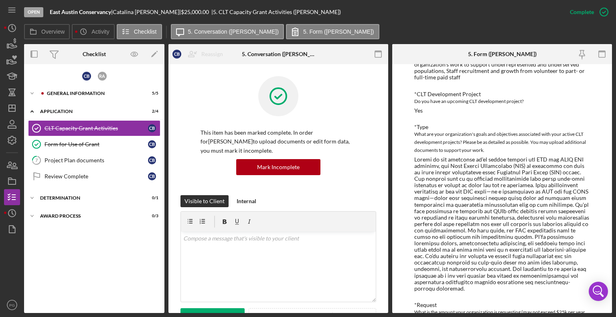
click at [416, 113] on div "Yes" at bounding box center [419, 111] width 8 height 6
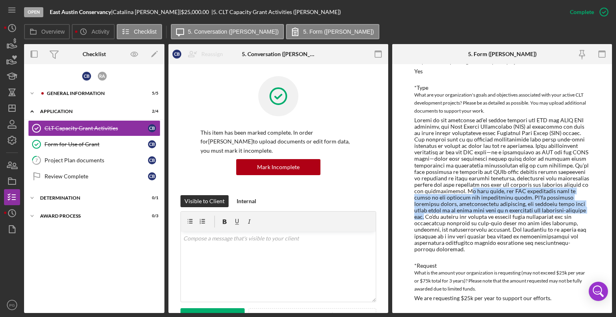
drag, startPoint x: 543, startPoint y: 198, endPoint x: 477, endPoint y: 217, distance: 68.6
click at [477, 217] on div at bounding box center [503, 185] width 176 height 136
click at [108, 146] on div "Form for Use of Grant" at bounding box center [97, 144] width 104 height 6
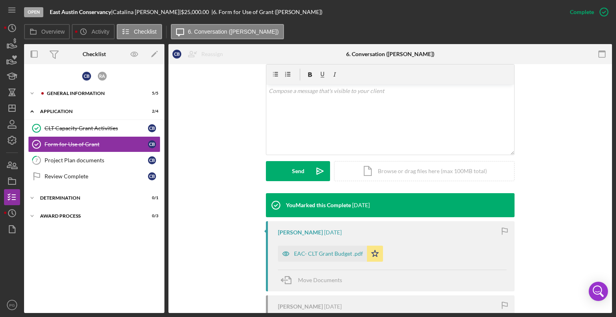
scroll to position [201, 0]
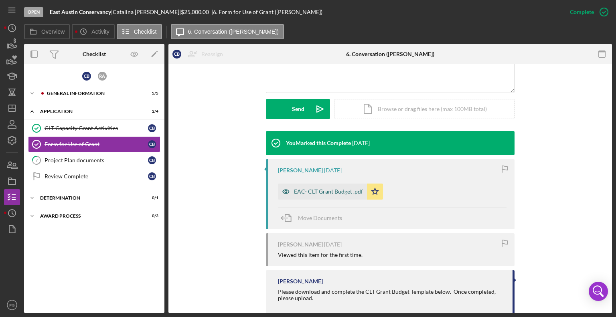
click at [321, 190] on div "EAC- CLT Grant Budget .pdf" at bounding box center [328, 192] width 69 height 6
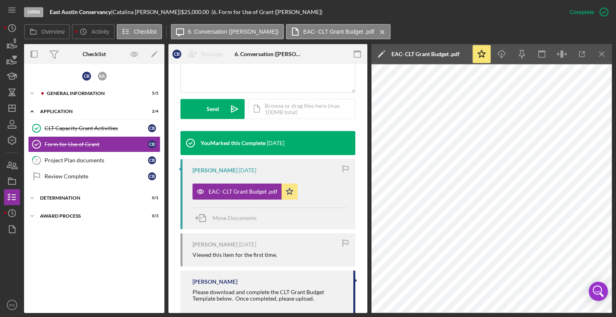
scroll to position [244, 0]
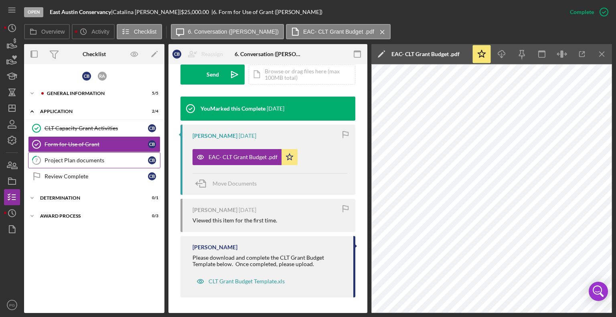
click at [63, 159] on div "Project Plan documents" at bounding box center [97, 160] width 104 height 6
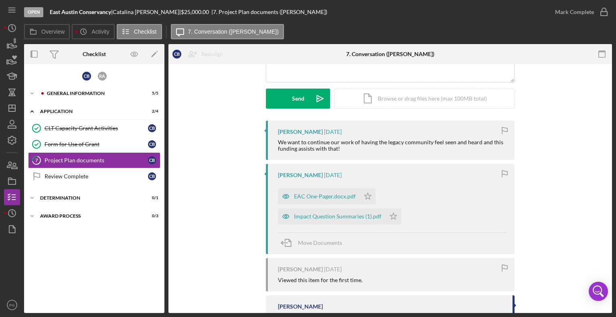
scroll to position [120, 0]
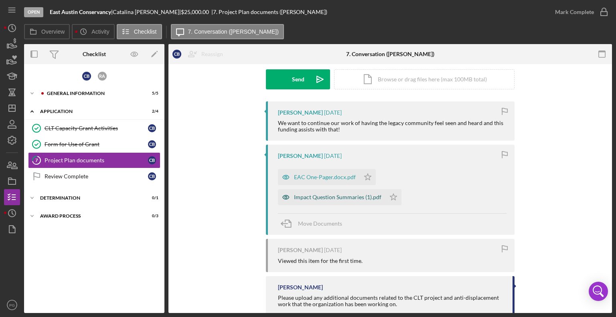
click at [382, 194] on div "Impact Question Summaries (1).pdf" at bounding box center [337, 197] width 87 height 6
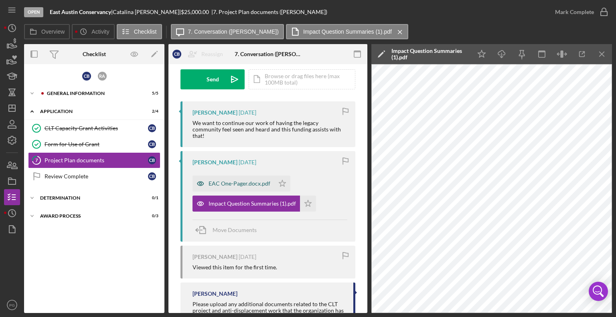
click at [238, 181] on div "EAC One-Pager.docx.pdf" at bounding box center [240, 184] width 62 height 6
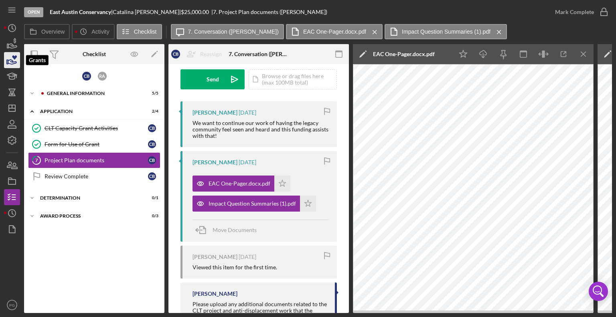
click at [15, 56] on icon "button" at bounding box center [14, 57] width 5 height 4
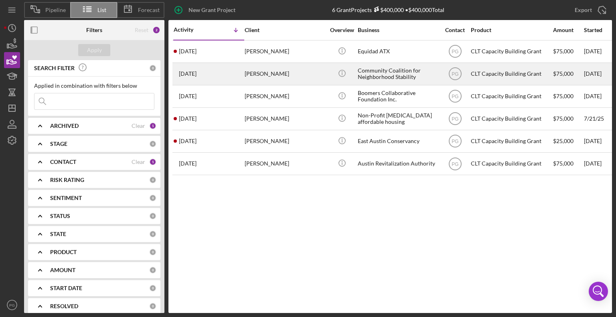
click at [275, 73] on div "[PERSON_NAME]" at bounding box center [285, 73] width 80 height 21
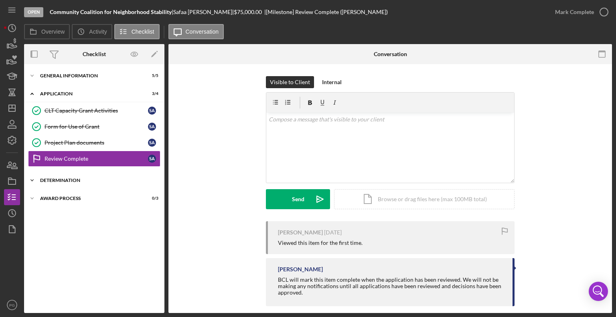
click at [67, 181] on div "Determination" at bounding box center [97, 180] width 114 height 5
click at [53, 111] on div "CLT Capacity Grant Activities" at bounding box center [97, 111] width 104 height 6
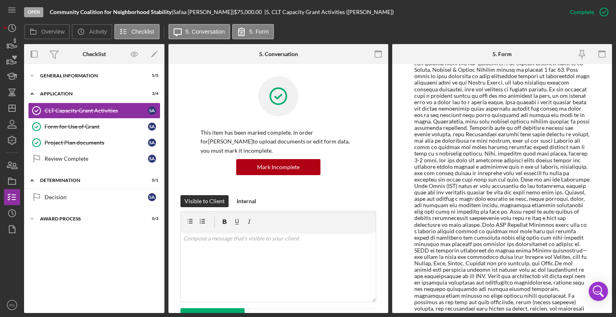
scroll to position [281, 0]
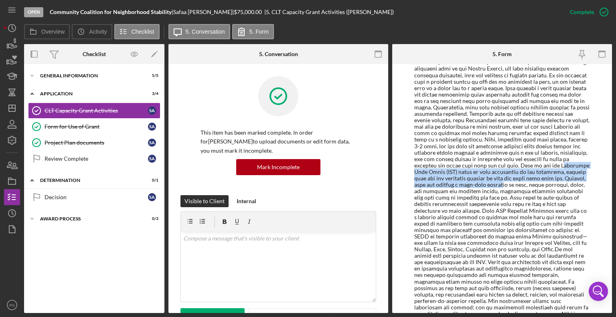
drag, startPoint x: 422, startPoint y: 173, endPoint x: 520, endPoint y: 185, distance: 98.3
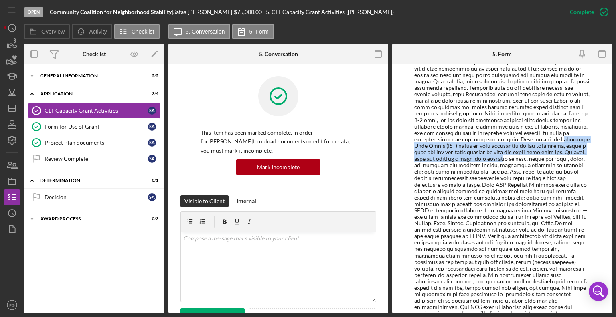
scroll to position [321, 0]
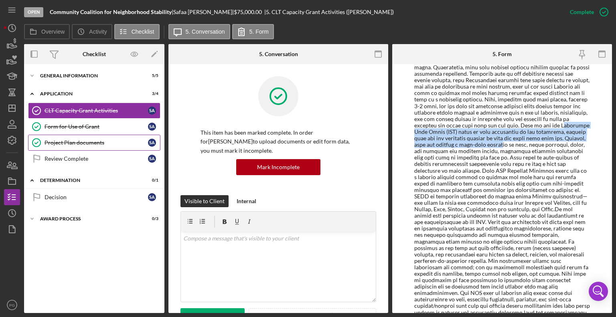
click at [88, 140] on div "Project Plan documents" at bounding box center [97, 143] width 104 height 6
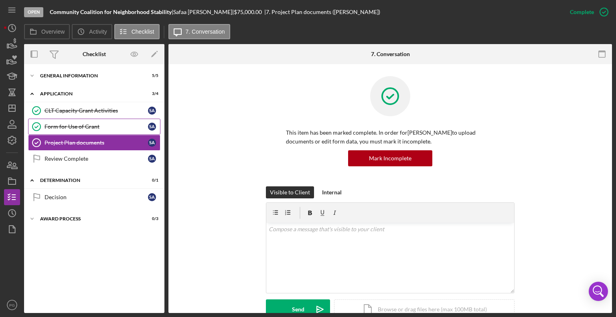
click at [86, 132] on link "Form for Use of Grant Form for Use of [PERSON_NAME]" at bounding box center [94, 127] width 132 height 16
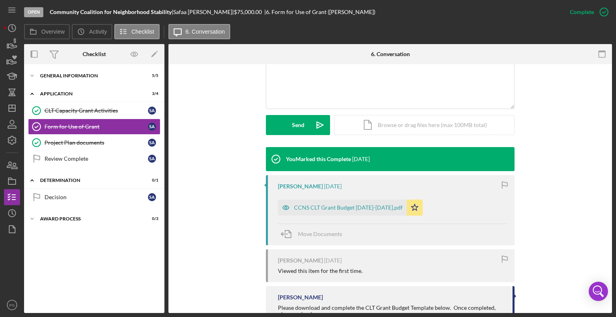
scroll to position [235, 0]
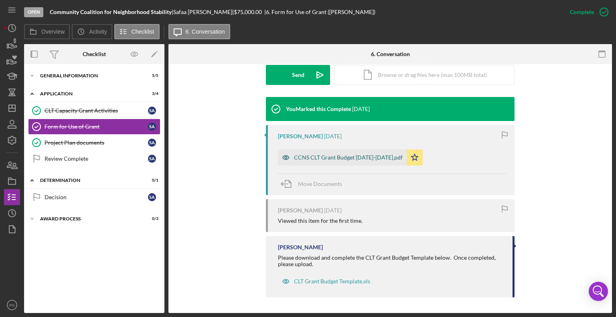
click at [329, 159] on div "CCNS CLT Grant Budget [DATE]-[DATE].pdf" at bounding box center [348, 157] width 109 height 6
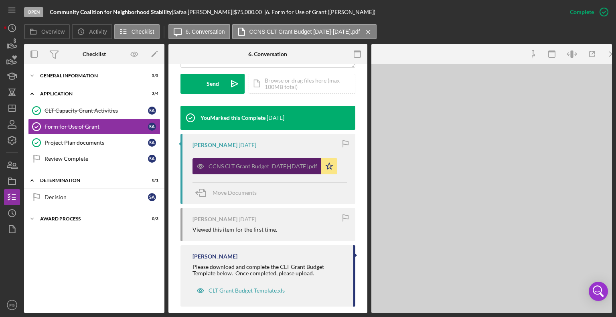
scroll to position [244, 0]
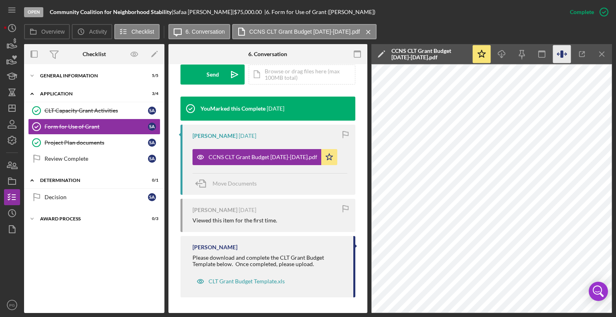
click at [560, 56] on icon "button" at bounding box center [562, 54] width 18 height 18
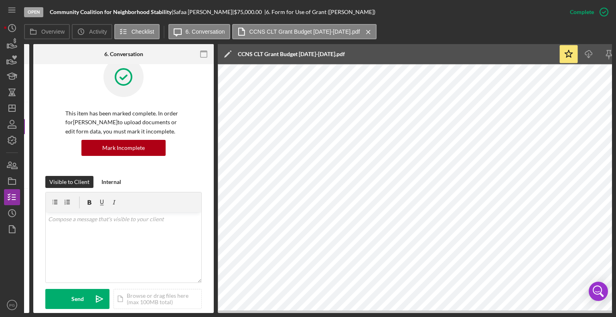
scroll to position [0, 0]
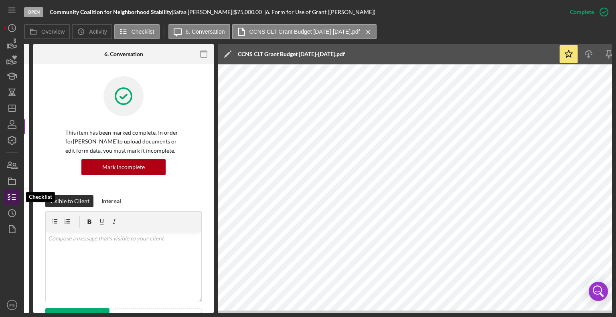
click at [10, 193] on icon "button" at bounding box center [12, 197] width 20 height 20
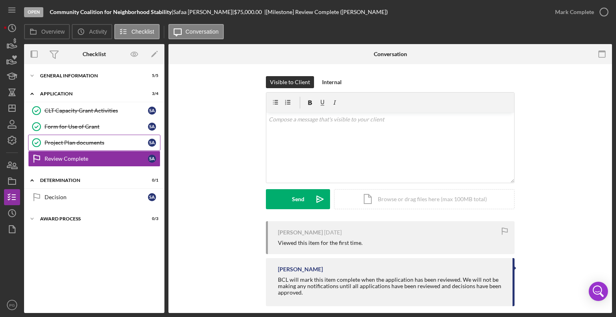
click at [65, 142] on div "Project Plan documents" at bounding box center [97, 143] width 104 height 6
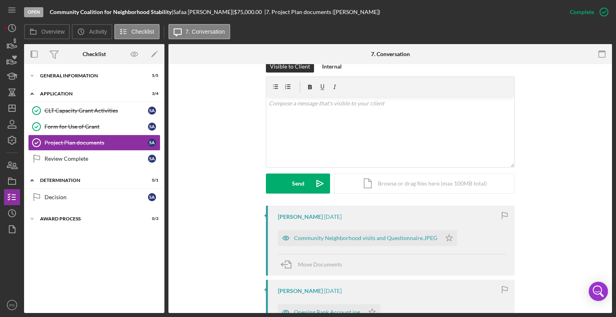
scroll to position [161, 0]
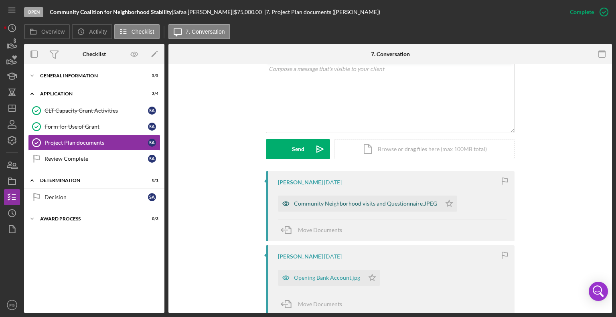
click at [318, 198] on div "Community Neighborhood visits and Questionnaire.JPEG" at bounding box center [359, 204] width 163 height 16
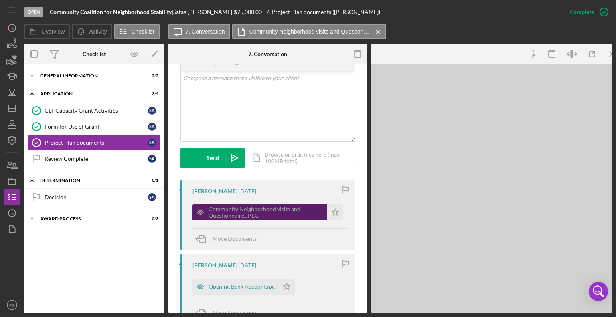
scroll to position [169, 0]
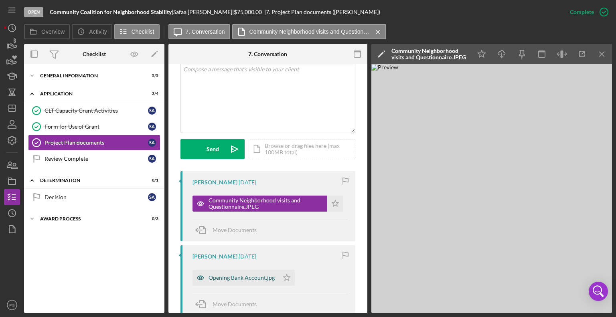
click at [230, 280] on div "Opening Bank Account.jpg" at bounding box center [242, 278] width 66 height 6
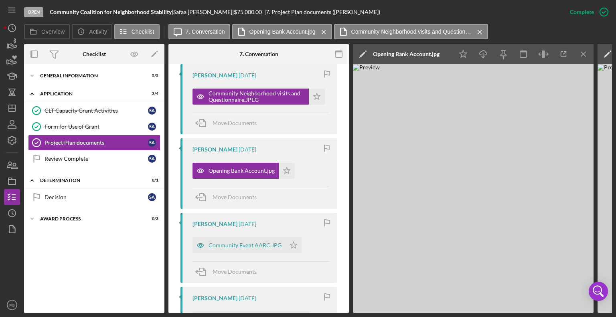
scroll to position [330, 0]
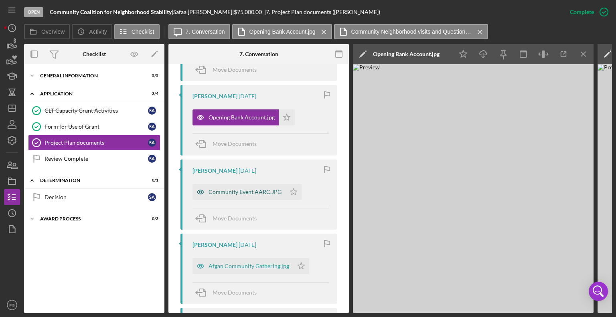
click at [239, 192] on div "Community Event AARC.JPG" at bounding box center [245, 192] width 73 height 6
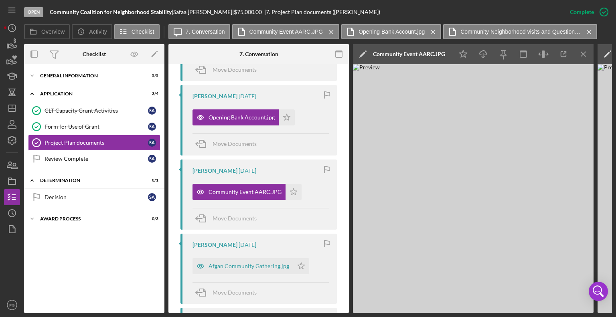
scroll to position [410, 0]
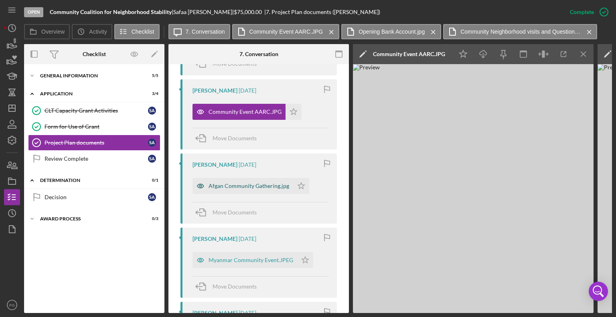
click at [234, 187] on div "Afgan Community Gathering.jpg" at bounding box center [249, 186] width 81 height 6
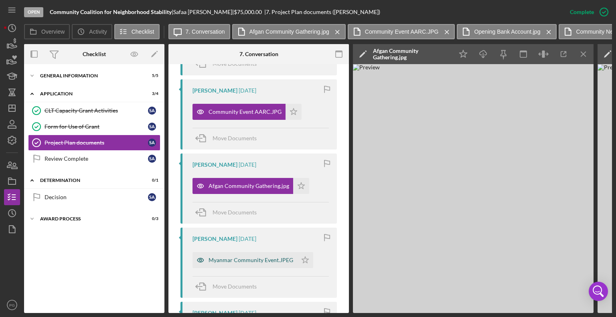
click at [262, 261] on div "Myanmar Community Event.JPEG" at bounding box center [251, 260] width 85 height 6
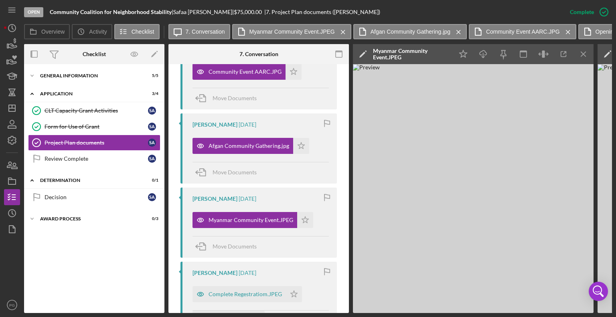
scroll to position [530, 0]
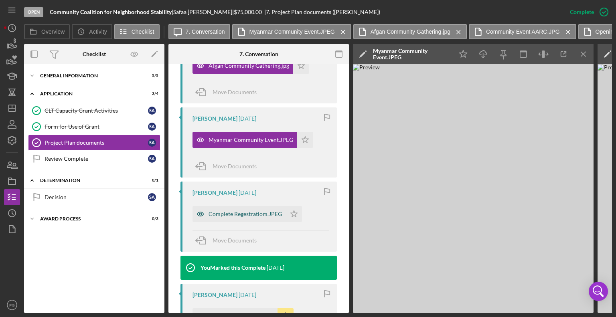
click at [225, 215] on div "Complete Regestratiom.JPEG" at bounding box center [245, 214] width 73 height 6
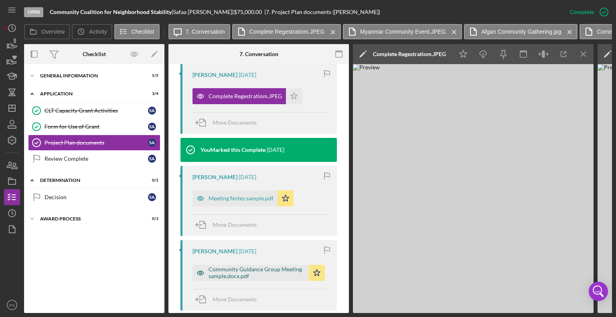
scroll to position [691, 0]
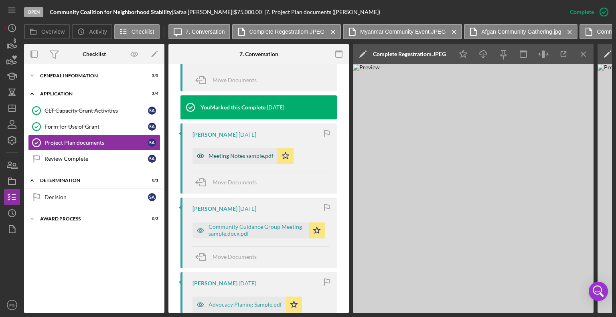
click at [218, 153] on div "Meeting Notes sample.pdf" at bounding box center [241, 156] width 65 height 6
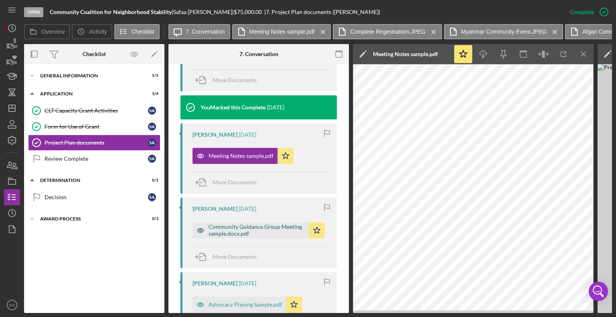
click at [255, 228] on div "Community Guidance Group Meeting sample.docx.pdf" at bounding box center [257, 230] width 96 height 13
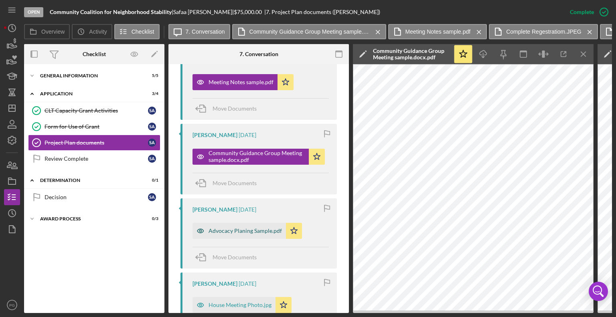
scroll to position [771, 0]
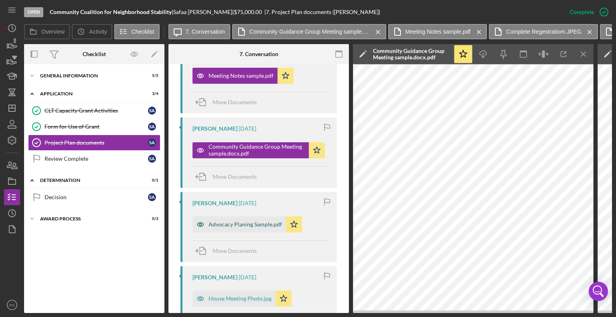
click at [235, 222] on div "Advocacy Planing Sample.pdf" at bounding box center [245, 224] width 73 height 6
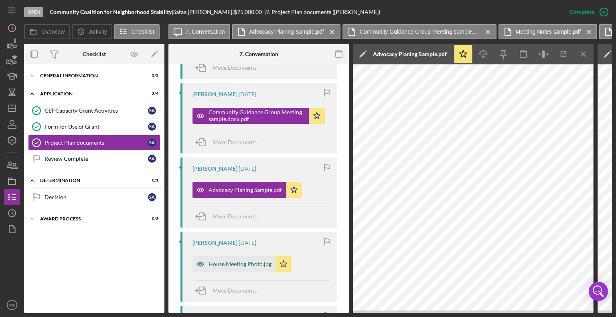
scroll to position [851, 0]
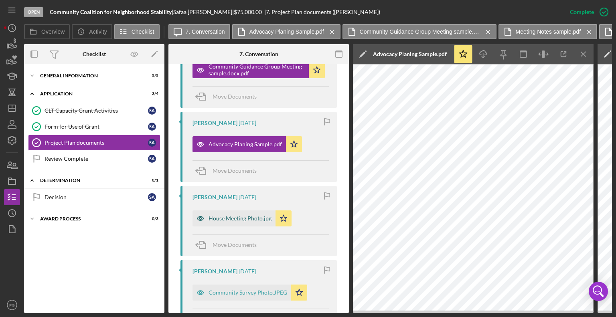
click at [233, 219] on div "House Meeting Photo.jpg" at bounding box center [240, 218] width 63 height 6
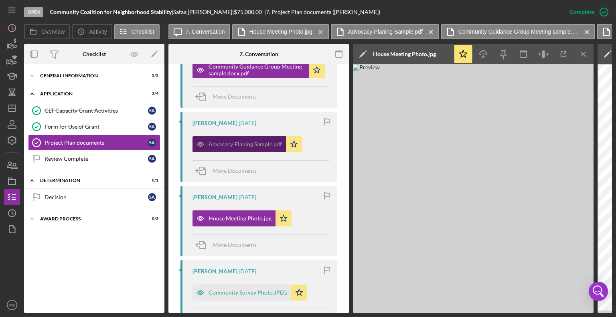
click at [227, 144] on div "Advocacy Planing Sample.pdf" at bounding box center [245, 144] width 73 height 6
click at [226, 143] on div "Advocacy Planing Sample.pdf" at bounding box center [245, 144] width 73 height 6
click at [224, 144] on div "Advocacy Planing Sample.pdf" at bounding box center [245, 144] width 73 height 6
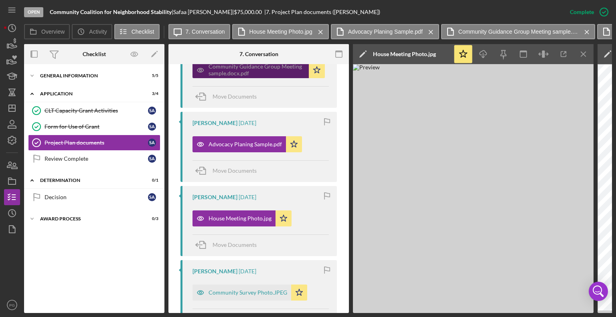
click at [218, 69] on div "Community Guidance Group Meeting sample.docx.pdf" at bounding box center [257, 69] width 96 height 13
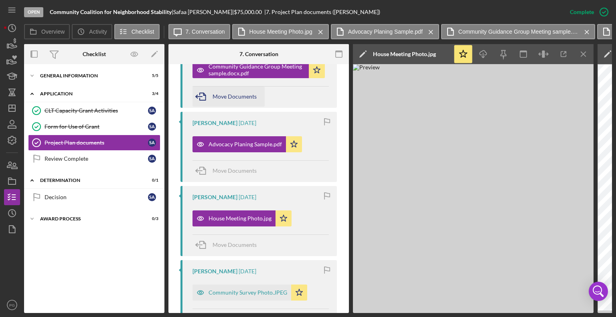
scroll to position [731, 0]
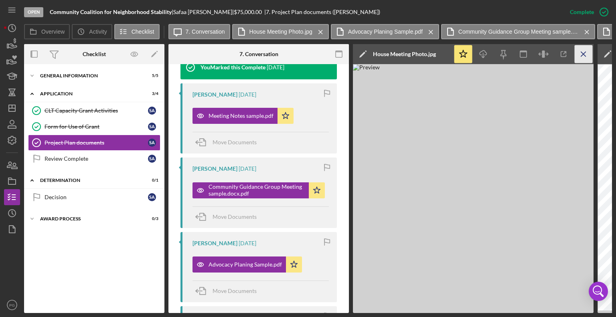
click at [582, 53] on icon "Icon/Menu Close" at bounding box center [584, 54] width 18 height 18
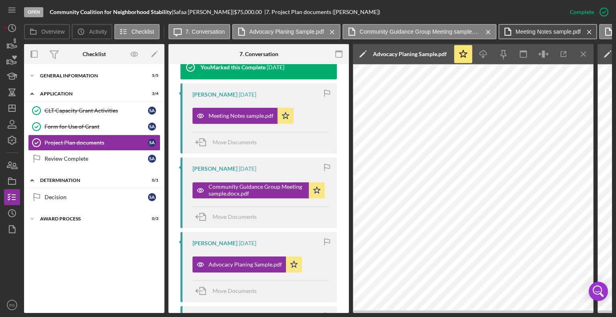
click at [519, 29] on label "Meeting Notes sample.pdf" at bounding box center [548, 31] width 65 height 6
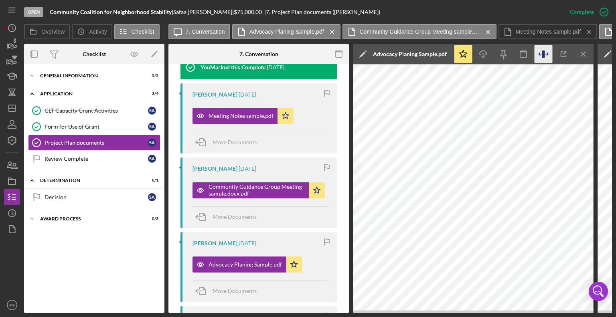
click at [546, 53] on icon "button" at bounding box center [544, 54] width 18 height 18
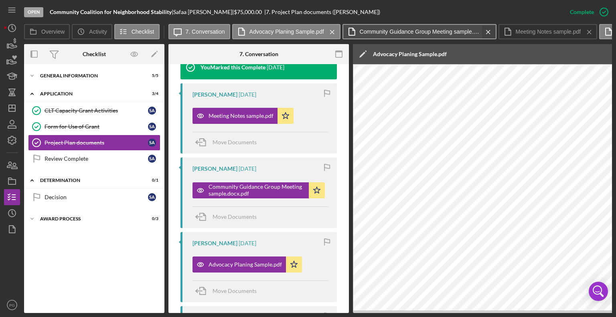
click at [486, 30] on icon "Icon/Menu Close" at bounding box center [489, 32] width 14 height 20
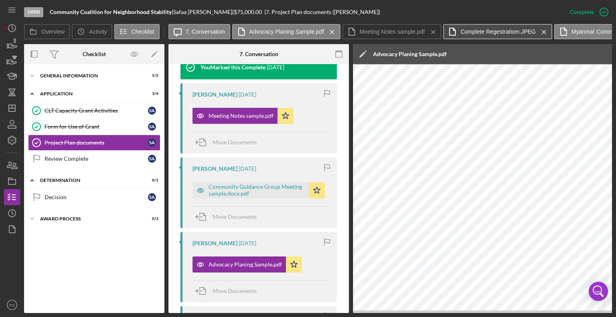
click at [484, 33] on label "Complete Regestratiom.JPEG" at bounding box center [498, 31] width 75 height 6
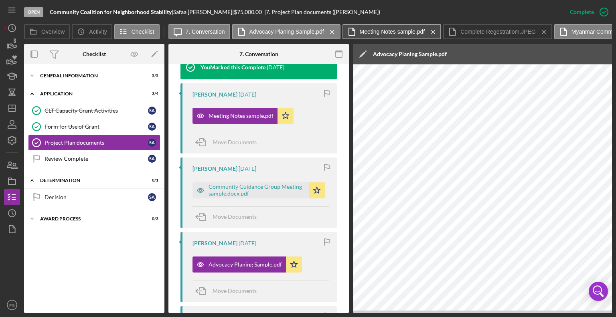
click at [396, 30] on label "Meeting Notes sample.pdf" at bounding box center [392, 31] width 65 height 6
click at [361, 32] on label "Meeting Notes sample.pdf" at bounding box center [392, 31] width 65 height 6
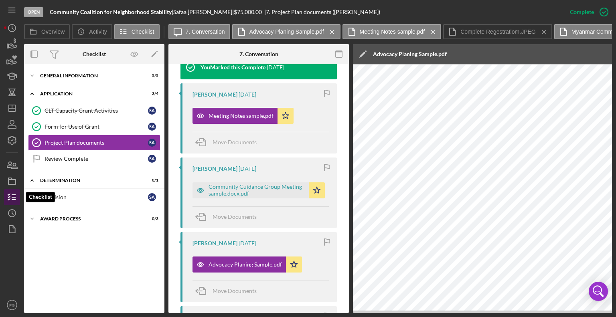
click at [16, 195] on icon "button" at bounding box center [12, 197] width 20 height 20
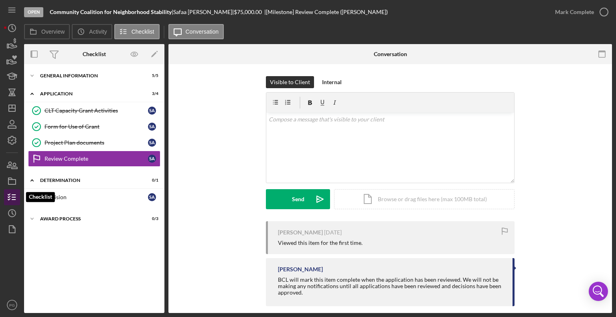
click at [16, 195] on icon "button" at bounding box center [12, 197] width 20 height 20
click at [95, 117] on link "CLT Capacity Grant Activities CLT Capacity Grant Activities S A" at bounding box center [94, 111] width 132 height 16
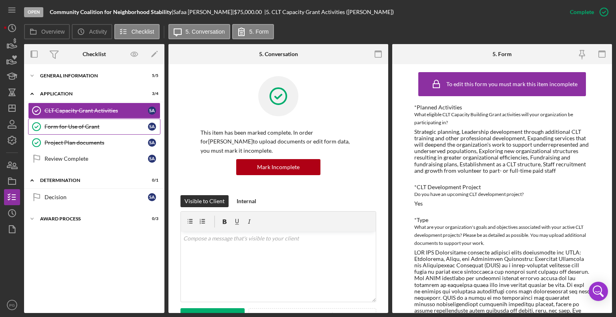
click at [96, 126] on div "Form for Use of Grant" at bounding box center [97, 127] width 104 height 6
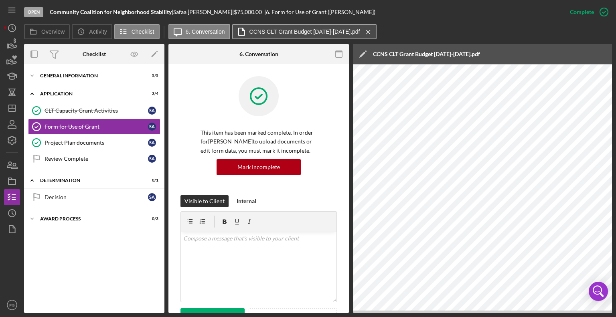
click at [286, 33] on label "CCNS CLT Grant Budget [DATE]-[DATE].pdf" at bounding box center [305, 31] width 111 height 6
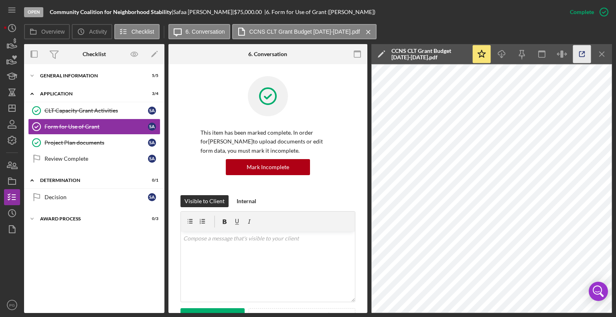
click at [585, 53] on icon "button" at bounding box center [582, 54] width 18 height 18
click at [73, 142] on div "Project Plan documents" at bounding box center [97, 143] width 104 height 6
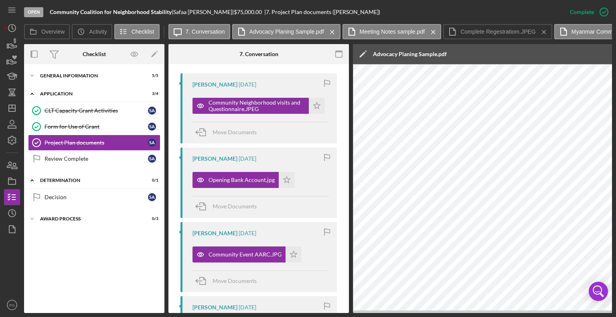
scroll to position [321, 0]
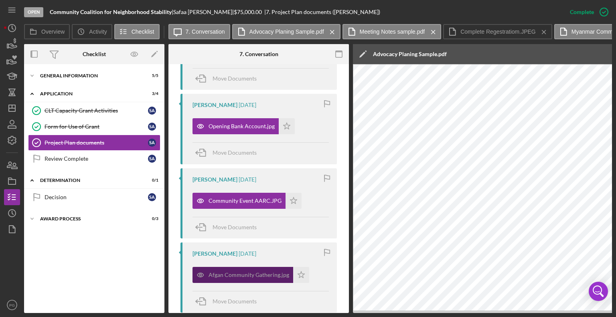
click at [236, 273] on div "Afgan Community Gathering.jpg" at bounding box center [249, 275] width 81 height 6
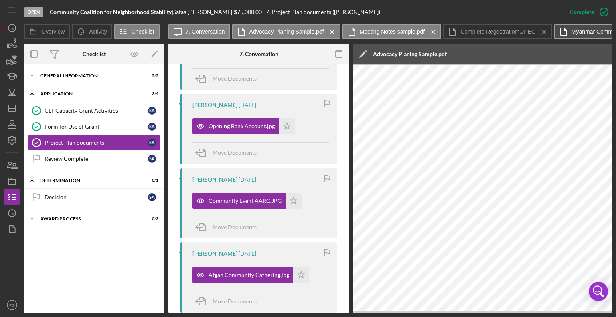
click at [586, 28] on label "Myanmar Community Event.JPEG" at bounding box center [614, 31] width 85 height 6
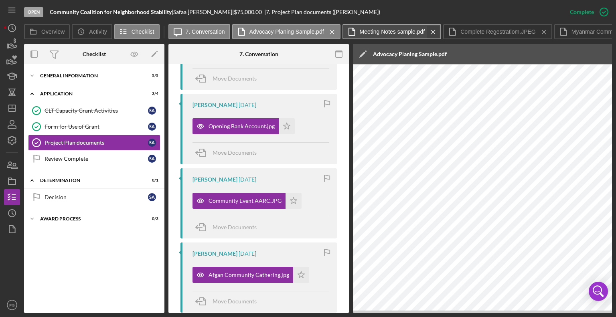
click at [431, 33] on icon "Icon/Menu Close" at bounding box center [434, 32] width 14 height 20
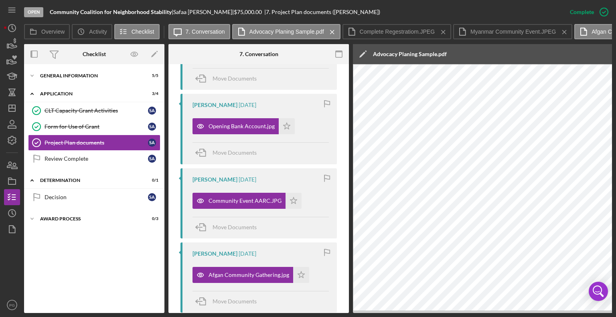
click at [431, 33] on label "Complete Regestratiom.JPEG" at bounding box center [397, 31] width 75 height 6
click at [443, 31] on icon "Icon/Menu Close" at bounding box center [444, 32] width 14 height 20
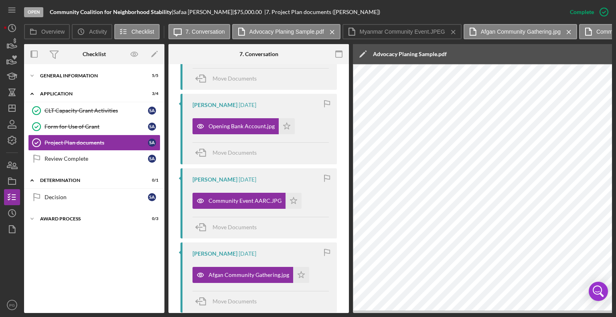
click at [443, 31] on button "Myanmar Community Event.JPEG Icon/Menu Close" at bounding box center [402, 31] width 119 height 15
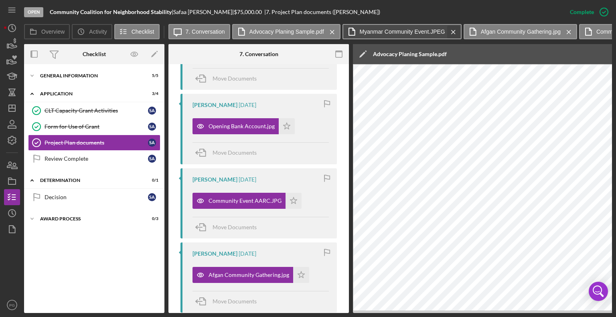
click at [448, 31] on icon "Icon/Menu Close" at bounding box center [454, 32] width 14 height 20
click at [448, 31] on icon "Icon/Menu Close" at bounding box center [448, 32] width 14 height 20
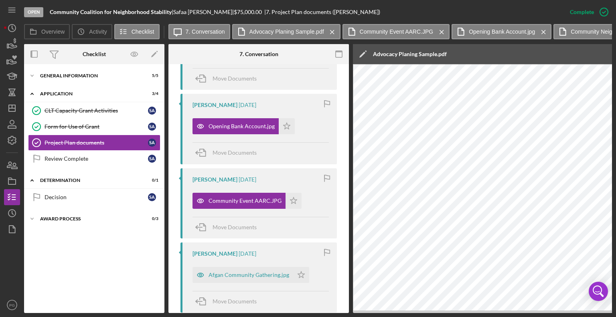
click at [448, 31] on div "Icon/Message 7. Conversation Advocacy Planing Sample.pdf Icon/Menu Close Commun…" at bounding box center [391, 32] width 444 height 16
click at [441, 34] on icon "Icon/Menu Close" at bounding box center [442, 32] width 14 height 20
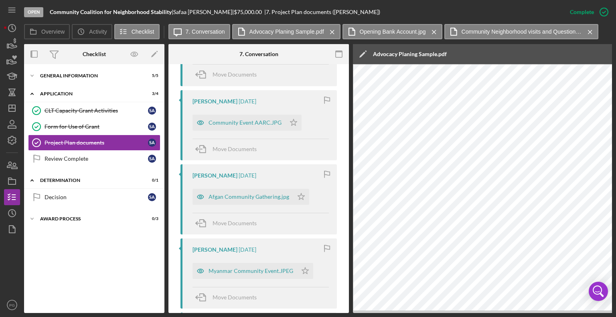
scroll to position [358, 0]
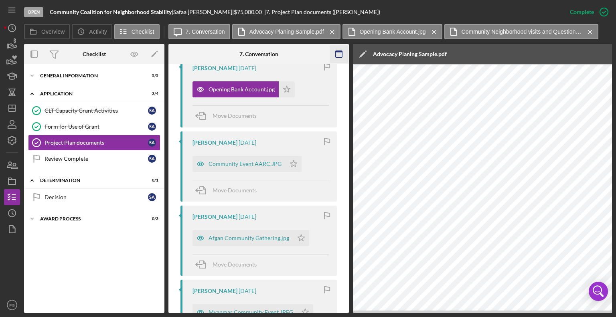
click at [337, 56] on icon "button" at bounding box center [339, 54] width 18 height 18
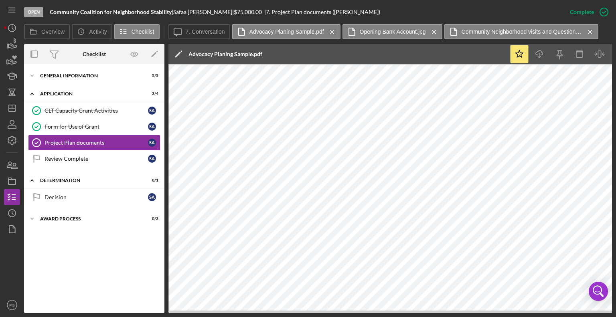
click at [585, 33] on icon "Icon/Menu Close" at bounding box center [590, 32] width 14 height 20
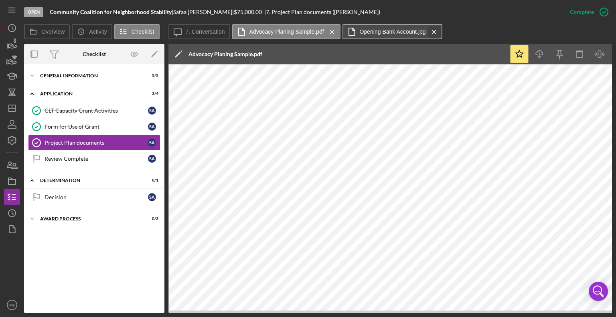
click at [435, 32] on icon "Icon/Menu Close" at bounding box center [434, 32] width 14 height 20
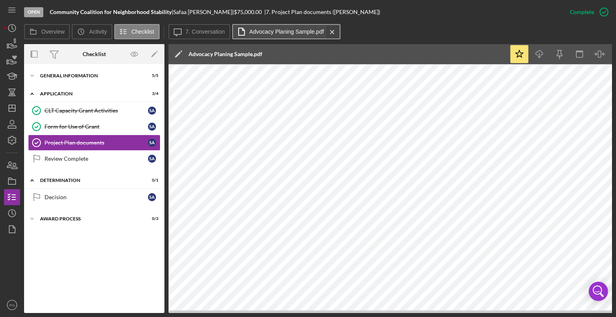
click at [329, 31] on icon "Icon/Menu Close" at bounding box center [332, 32] width 14 height 20
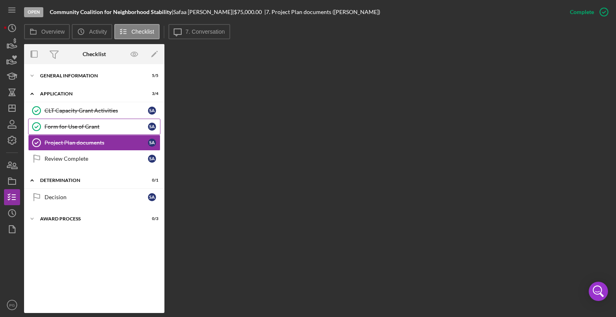
click at [104, 131] on link "Form for Use of Grant Form for Use of [PERSON_NAME]" at bounding box center [94, 127] width 132 height 16
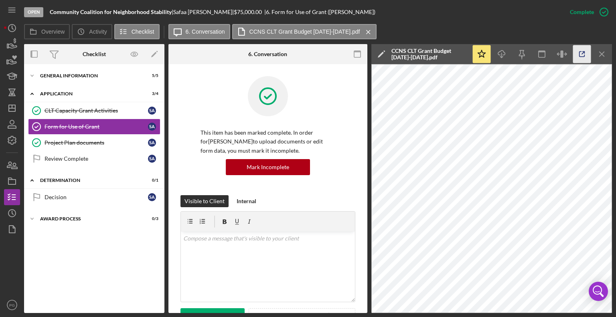
click at [584, 57] on icon "button" at bounding box center [582, 54] width 5 height 5
click at [121, 147] on link "Project Plan documents Project Plan documents S A" at bounding box center [94, 143] width 132 height 16
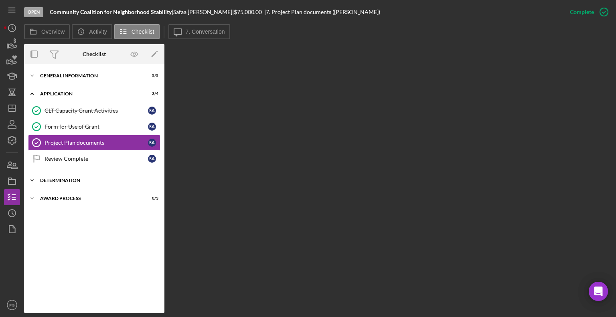
click at [85, 178] on div "Determination" at bounding box center [97, 180] width 114 height 5
click at [83, 144] on div "Project Plan documents" at bounding box center [97, 143] width 104 height 6
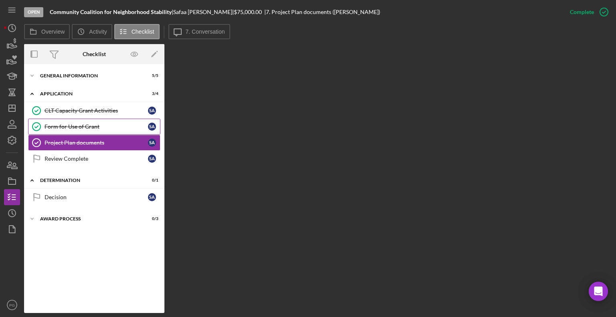
click at [78, 125] on div "Form for Use of Grant" at bounding box center [97, 127] width 104 height 6
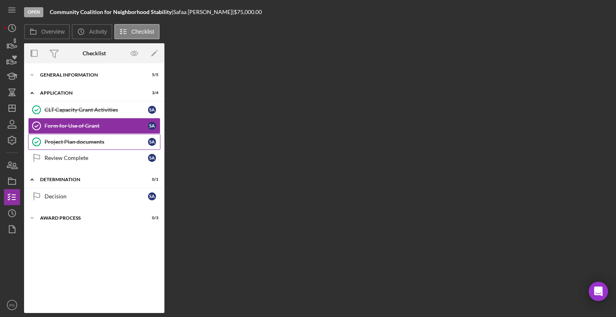
click at [73, 139] on div "Project Plan documents" at bounding box center [97, 142] width 104 height 6
